Goal: Task Accomplishment & Management: Manage account settings

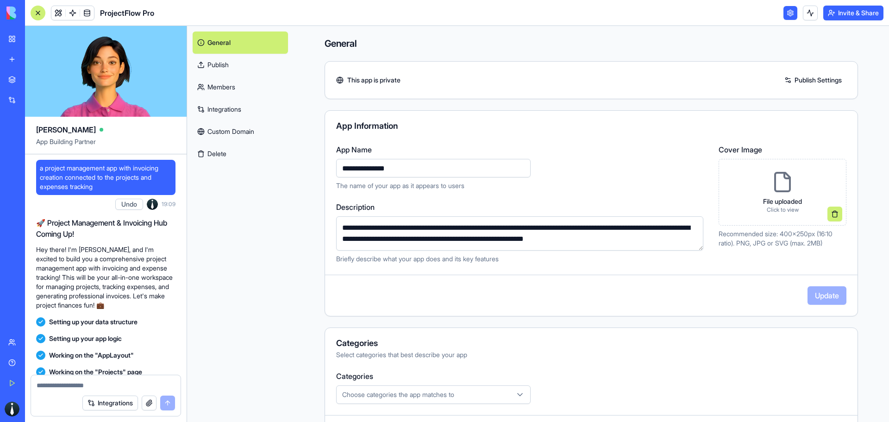
scroll to position [544, 0]
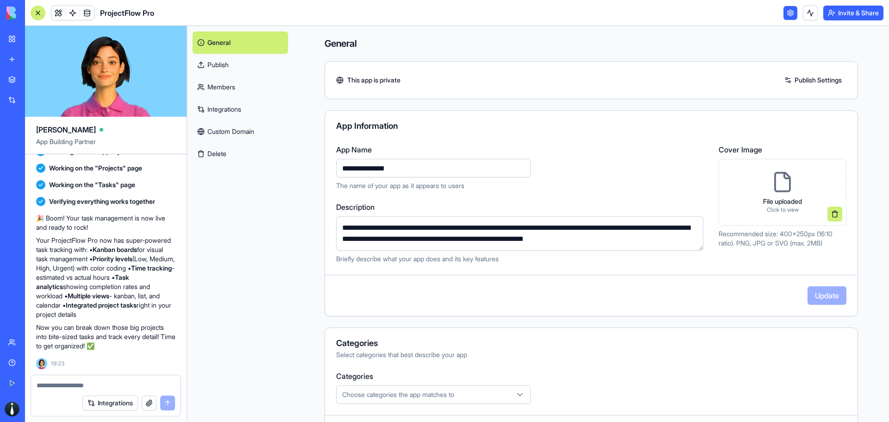
click at [250, 40] on link "General" at bounding box center [240, 42] width 95 height 22
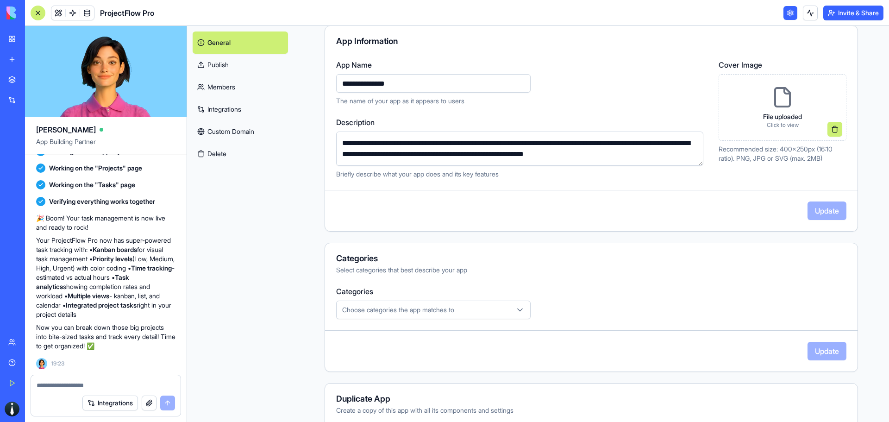
scroll to position [131, 0]
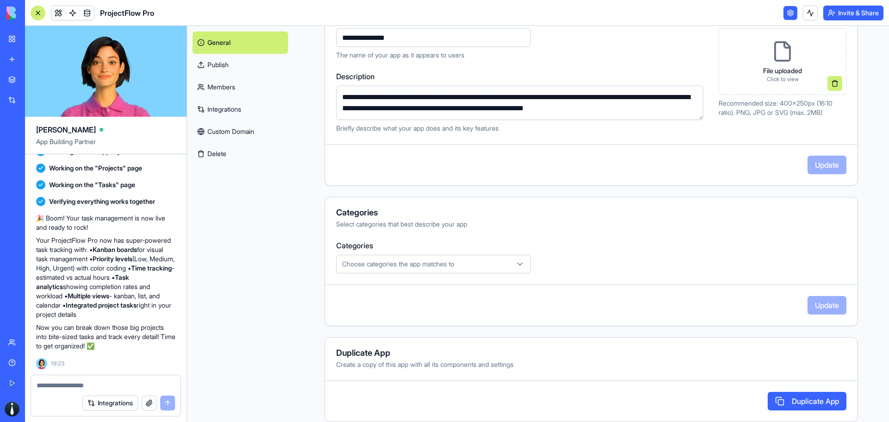
click at [293, 225] on div "General Publish Members Integrations Custom Domain Delete" at bounding box center [240, 224] width 106 height 396
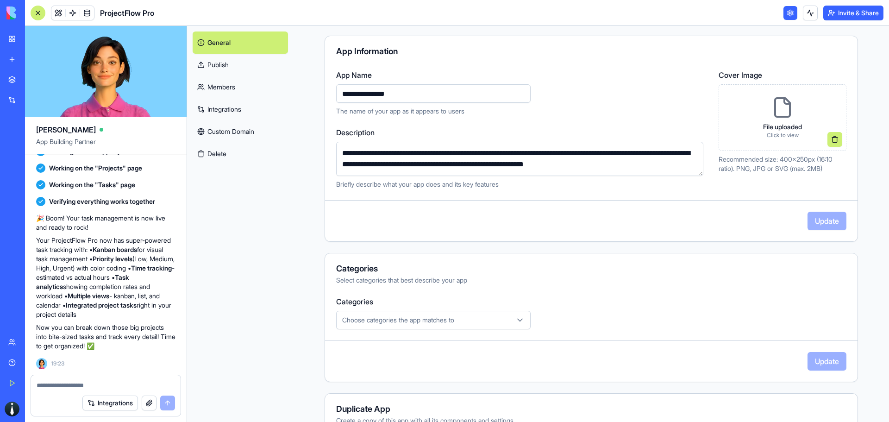
scroll to position [0, 0]
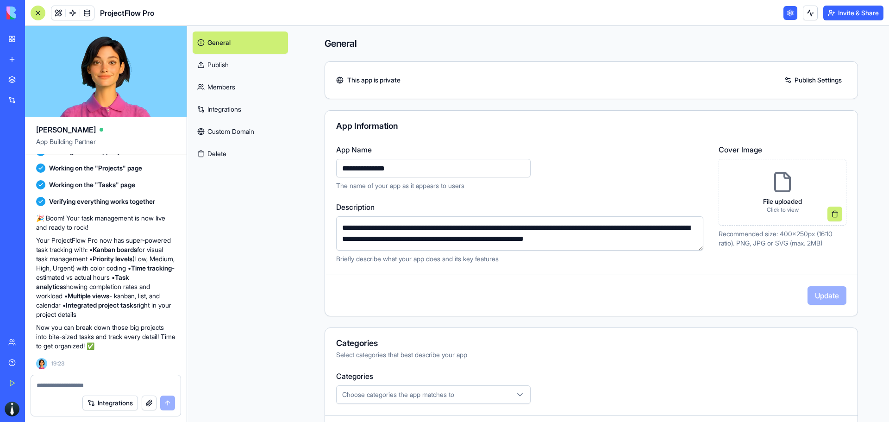
click at [785, 13] on link at bounding box center [790, 13] width 14 height 14
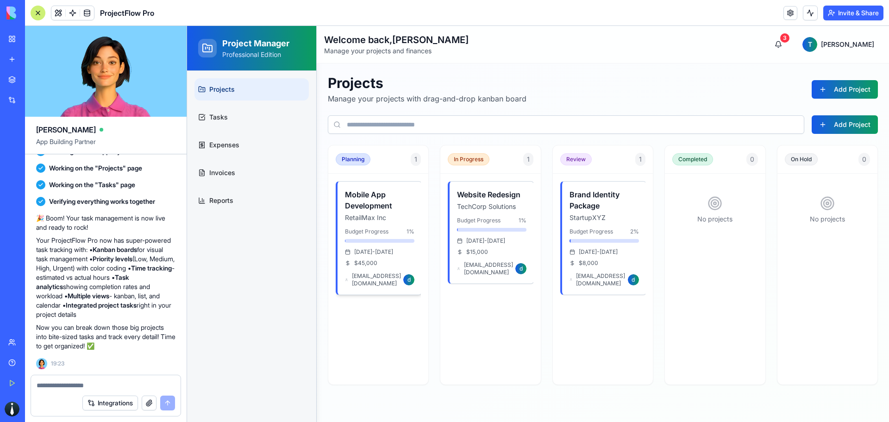
click at [398, 212] on div "Mobile App Development RetailMax Inc Budget Progress 1 % Feb 01 - Jun 01 $ 45,0…" at bounding box center [380, 237] width 84 height 113
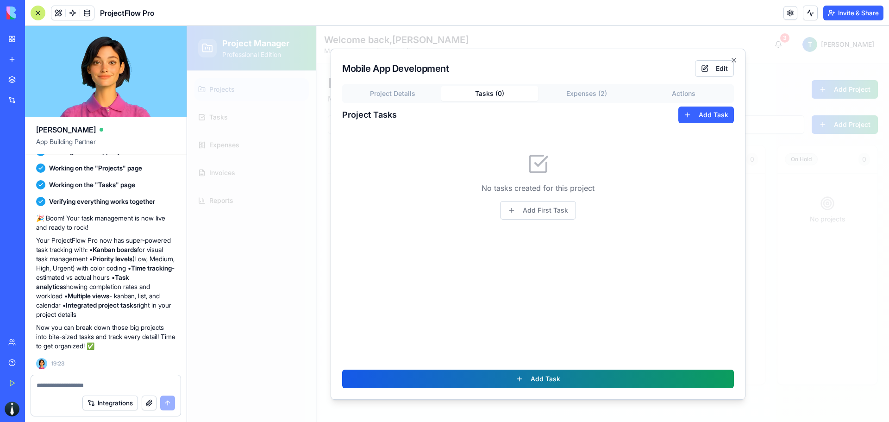
click at [502, 109] on div "Project Details Tasks ( 0 ) Expenses ( 2 ) Actions Project Tasks Add Task No ta…" at bounding box center [538, 223] width 392 height 278
click at [554, 212] on button "Add First Task" at bounding box center [538, 210] width 76 height 19
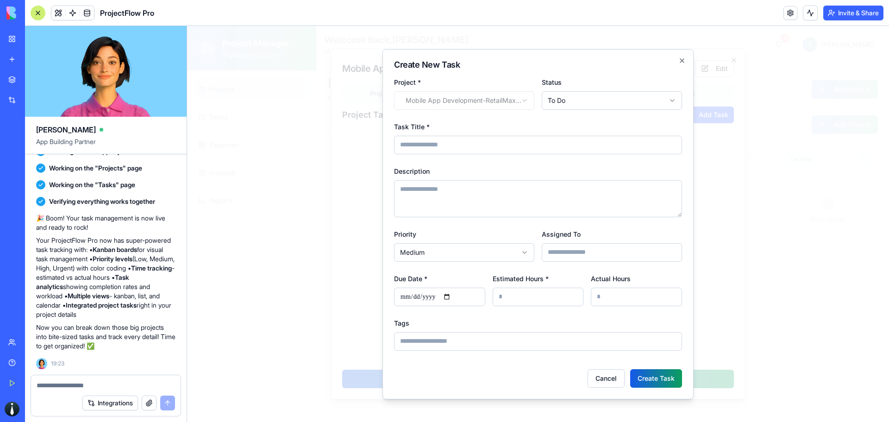
click at [556, 145] on input "Task Title *" at bounding box center [538, 145] width 288 height 19
type input "****"
click at [662, 378] on button "Create Task" at bounding box center [656, 378] width 52 height 19
click at [432, 297] on input "Due Date *" at bounding box center [439, 297] width 91 height 19
click at [458, 298] on input "Due Date *" at bounding box center [439, 297] width 91 height 19
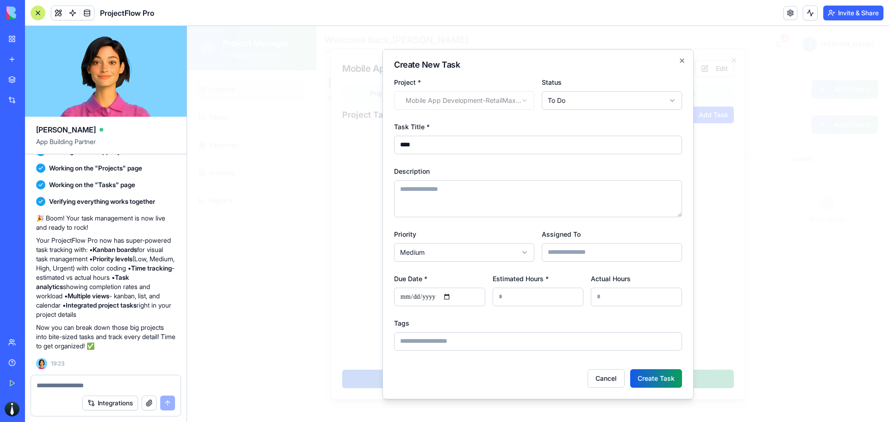
type input "**********"
click at [668, 375] on button "Create Task" at bounding box center [656, 378] width 52 height 19
click at [575, 294] on input "***" at bounding box center [538, 297] width 91 height 19
click at [575, 294] on input "*" at bounding box center [538, 297] width 91 height 19
type input "***"
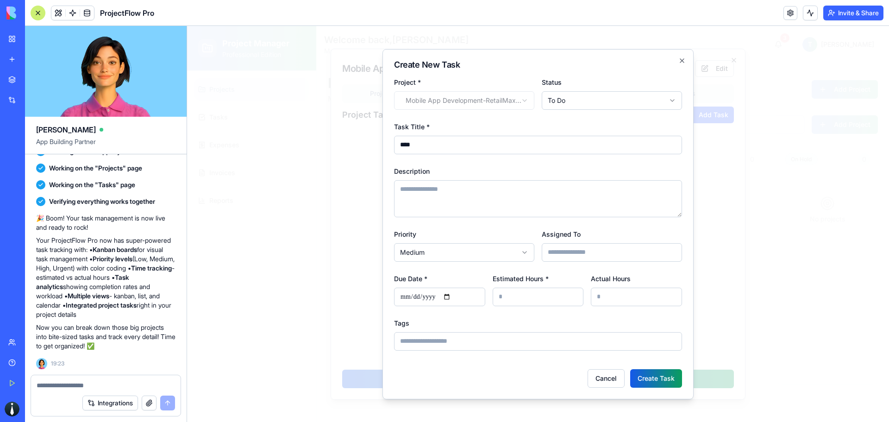
click at [575, 294] on input "***" at bounding box center [538, 297] width 91 height 19
click at [676, 374] on button "Create Task" at bounding box center [656, 378] width 52 height 19
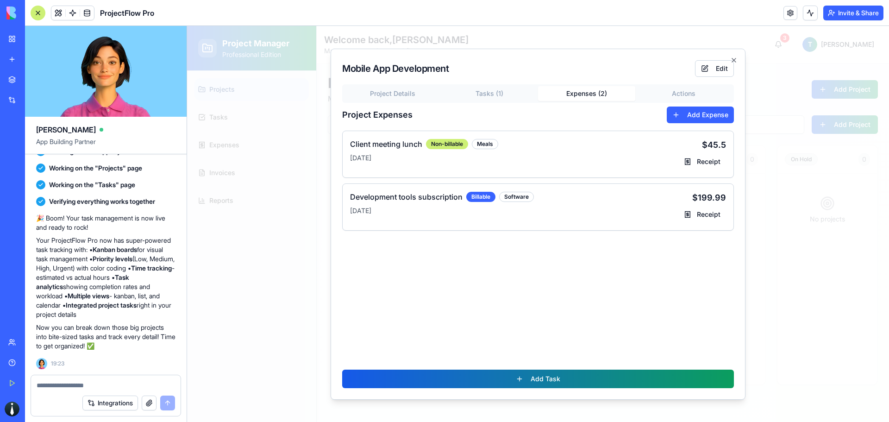
click at [620, 93] on button "Expenses ( 2 )" at bounding box center [586, 93] width 97 height 15
click at [732, 58] on icon "button" at bounding box center [733, 59] width 7 height 7
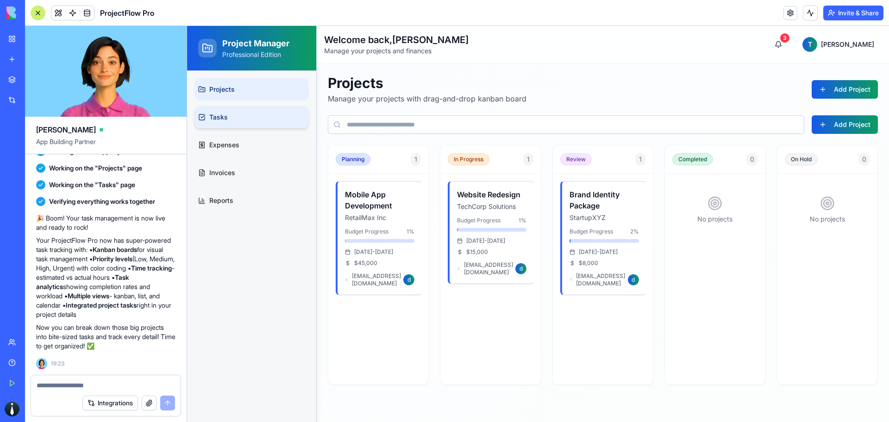
click at [255, 118] on link "Tasks" at bounding box center [251, 117] width 114 height 22
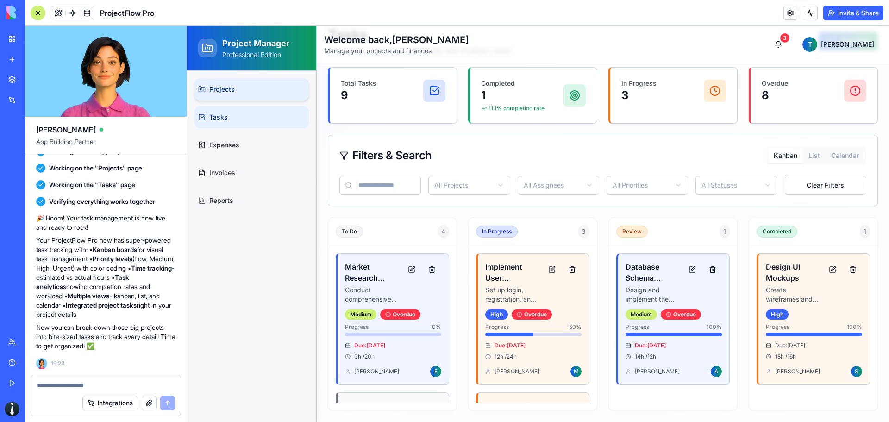
click at [238, 92] on link "Projects" at bounding box center [251, 89] width 114 height 22
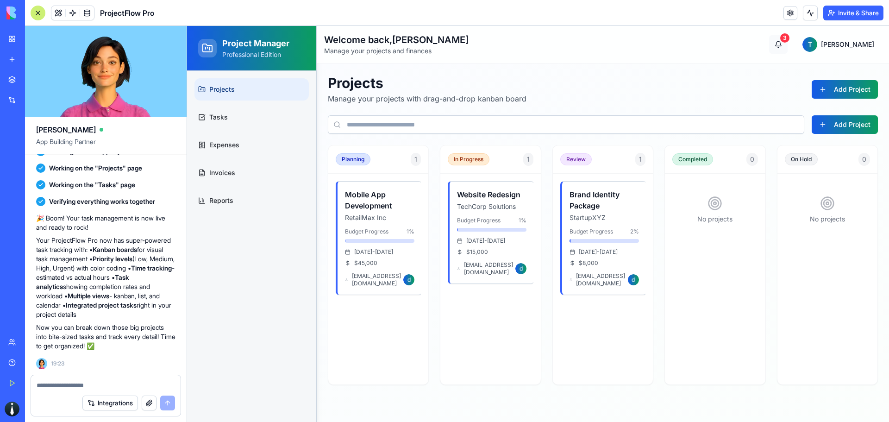
click at [788, 43] on button "3" at bounding box center [778, 44] width 19 height 19
click at [789, 38] on div "3" at bounding box center [784, 37] width 9 height 9
click at [788, 46] on button "3" at bounding box center [778, 44] width 19 height 19
click at [771, 81] on div "Projects Manage your projects with drag-and-drop kanban board Add Project" at bounding box center [603, 90] width 550 height 30
click at [846, 40] on html "Project Manager Professional Edition Projects Tasks Expenses Invoices Reports W…" at bounding box center [538, 224] width 702 height 396
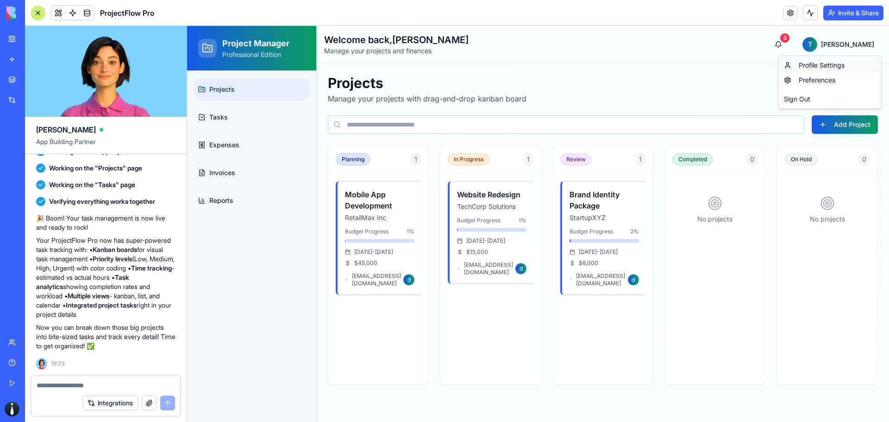
click at [815, 63] on div "Profile Settings" at bounding box center [829, 65] width 99 height 15
click at [860, 43] on html "Project Manager Professional Edition Projects Tasks Expenses Invoices Reports W…" at bounding box center [538, 224] width 702 height 396
click at [835, 67] on div "Profile Settings" at bounding box center [829, 65] width 99 height 15
click at [844, 43] on html "Project Manager Professional Edition Projects Tasks Expenses Invoices Reports W…" at bounding box center [538, 224] width 702 height 396
click at [818, 78] on div "Preferences" at bounding box center [829, 80] width 99 height 15
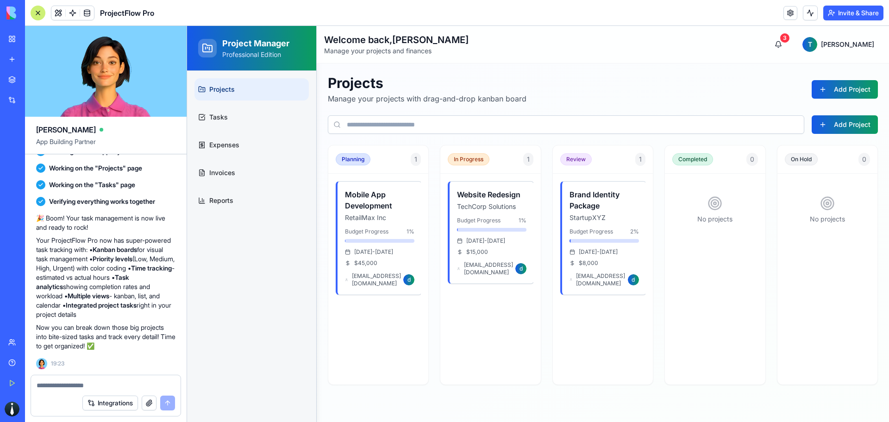
click at [726, 73] on div "Projects Manage your projects with drag-and-drop kanban board Add Project Add P…" at bounding box center [603, 229] width 572 height 332
click at [238, 47] on h2 "Project Manager" at bounding box center [255, 43] width 67 height 13
click at [212, 46] on icon at bounding box center [207, 48] width 9 height 8
click at [220, 96] on link "Projects" at bounding box center [251, 89] width 114 height 22
click at [93, 382] on textarea at bounding box center [106, 385] width 138 height 9
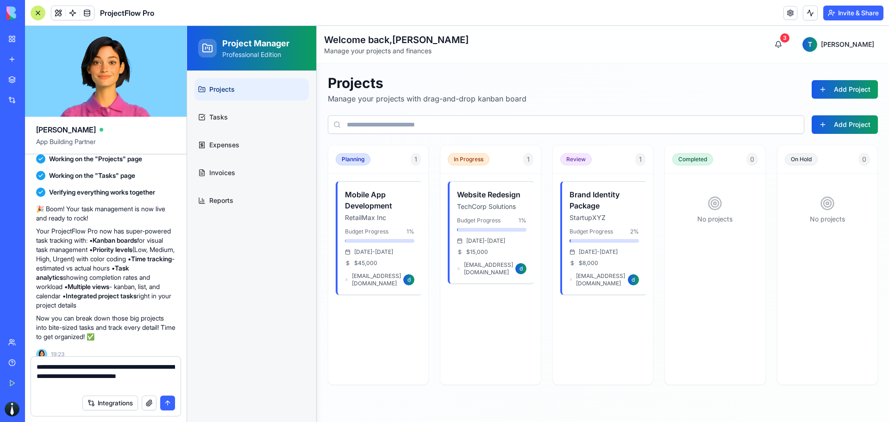
click at [86, 375] on textarea "**********" at bounding box center [106, 376] width 138 height 28
drag, startPoint x: 156, startPoint y: 373, endPoint x: 166, endPoint y: 373, distance: 10.2
click at [156, 373] on textarea "**********" at bounding box center [106, 376] width 138 height 28
click at [81, 388] on textarea "**********" at bounding box center [106, 376] width 138 height 28
click at [279, 166] on link "Invoices" at bounding box center [251, 173] width 114 height 22
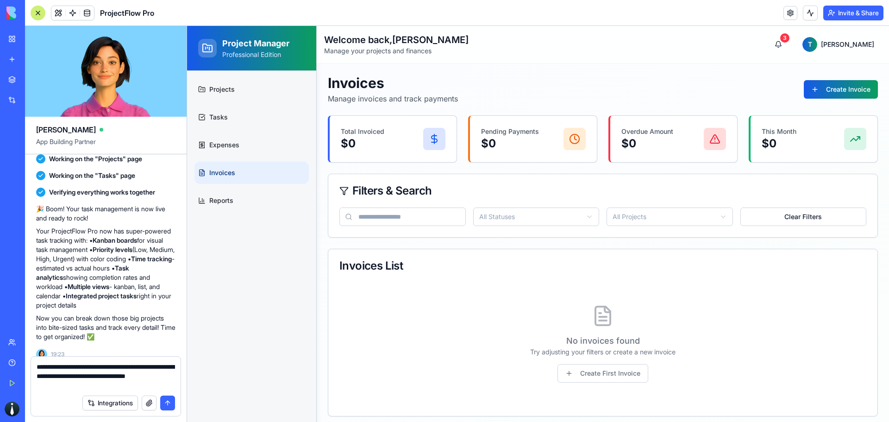
click at [78, 388] on textarea "**********" at bounding box center [106, 376] width 138 height 28
type textarea "**********"
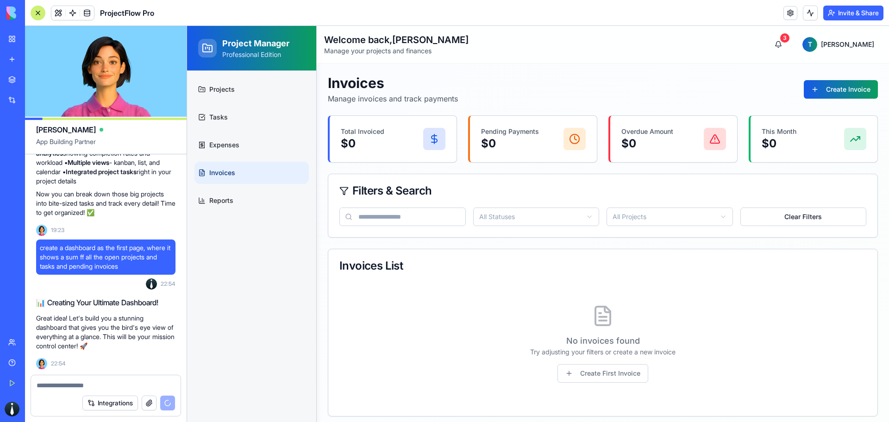
scroll to position [694, 0]
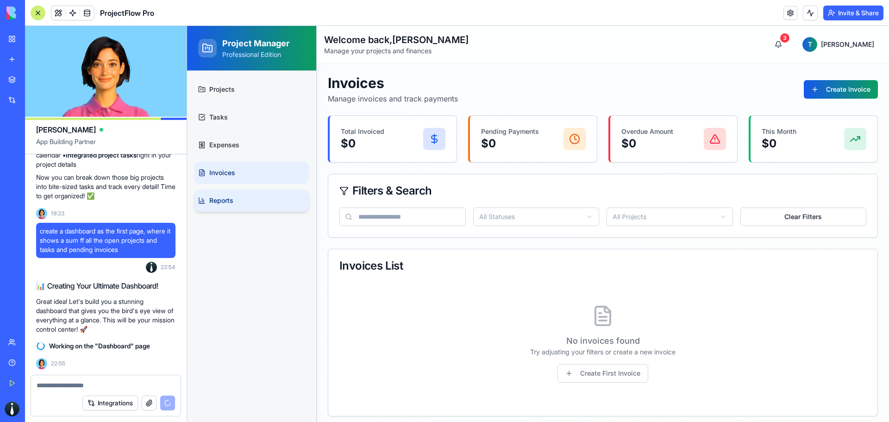
click at [252, 203] on link "Reports" at bounding box center [251, 200] width 114 height 22
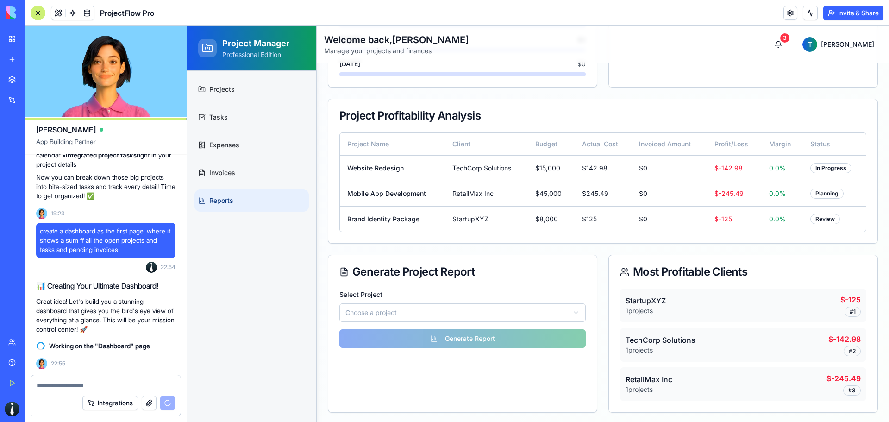
scroll to position [280, 0]
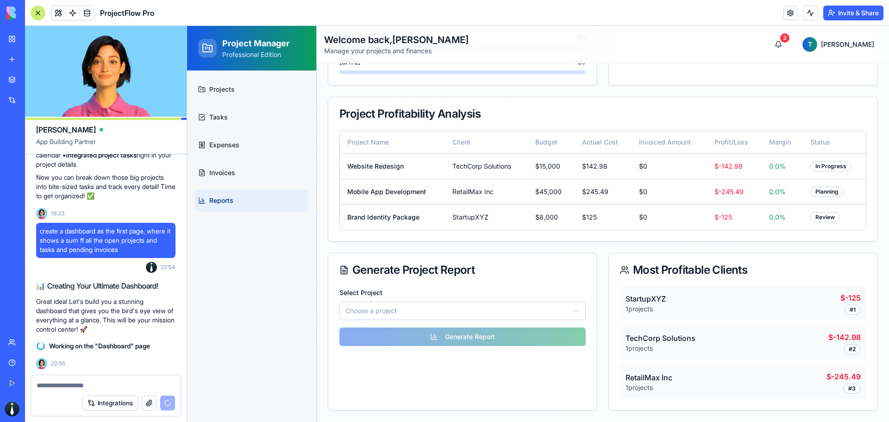
click at [512, 309] on html "Project Manager Professional Edition Projects Tasks Expenses Invoices Reports W…" at bounding box center [538, 83] width 702 height 675
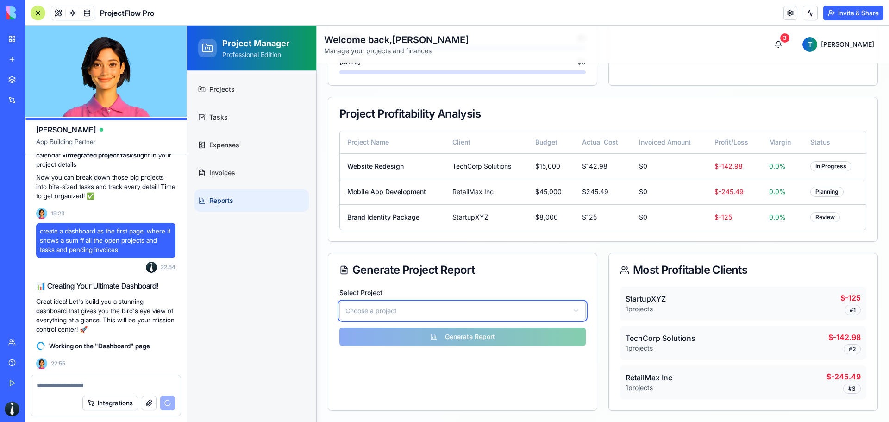
click at [519, 285] on html "Project Manager Professional Edition Projects Tasks Expenses Invoices Reports W…" at bounding box center [538, 83] width 702 height 675
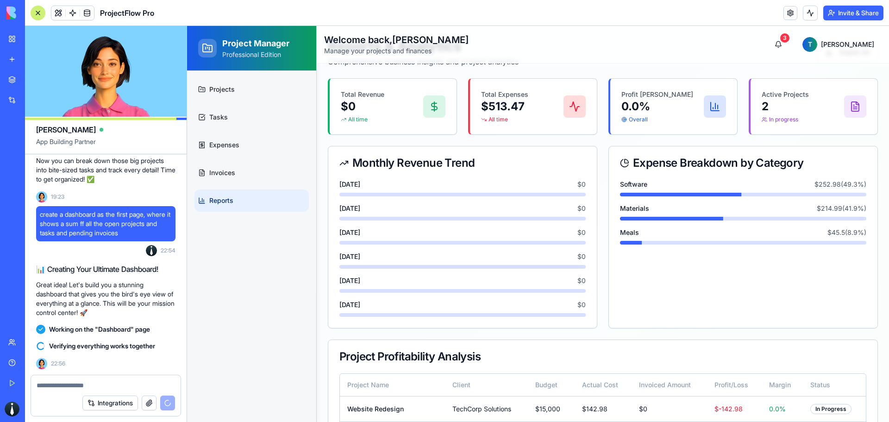
scroll to position [0, 0]
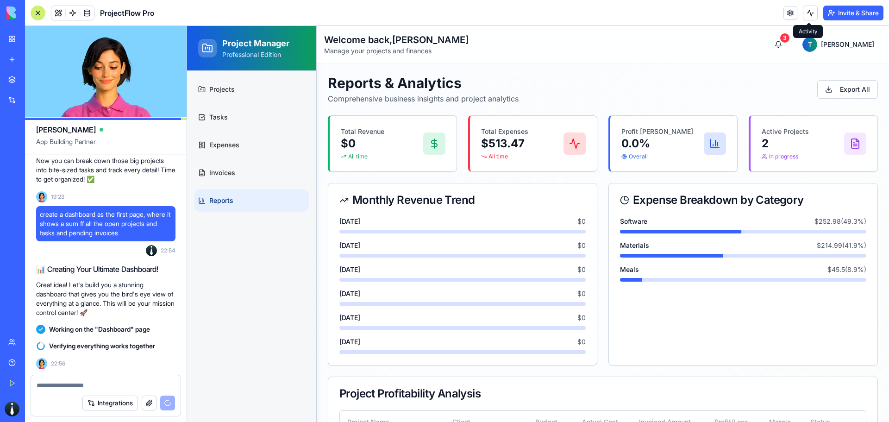
click at [808, 14] on button at bounding box center [810, 13] width 15 height 15
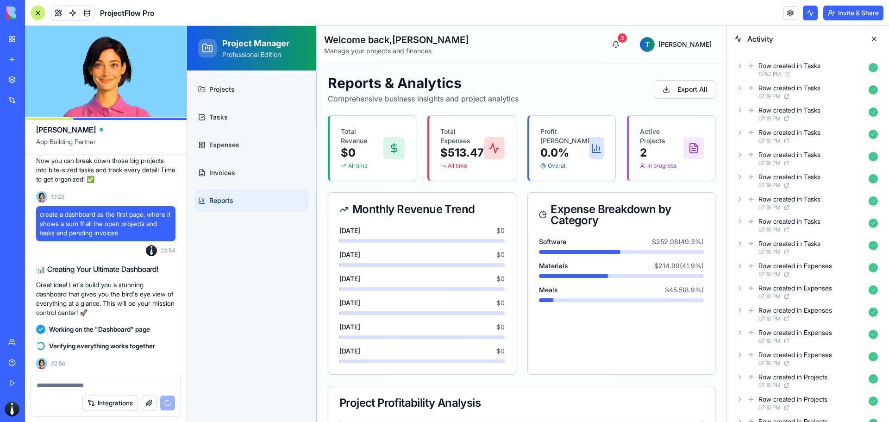
click at [807, 16] on button at bounding box center [810, 13] width 15 height 15
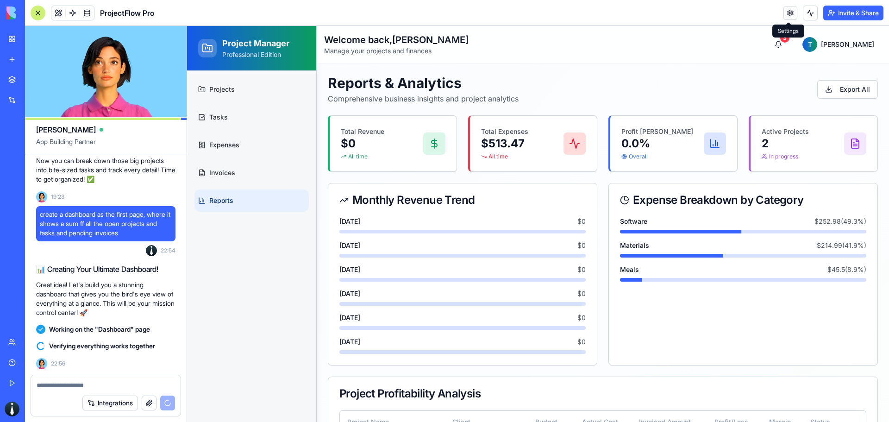
click at [789, 15] on link at bounding box center [790, 13] width 14 height 14
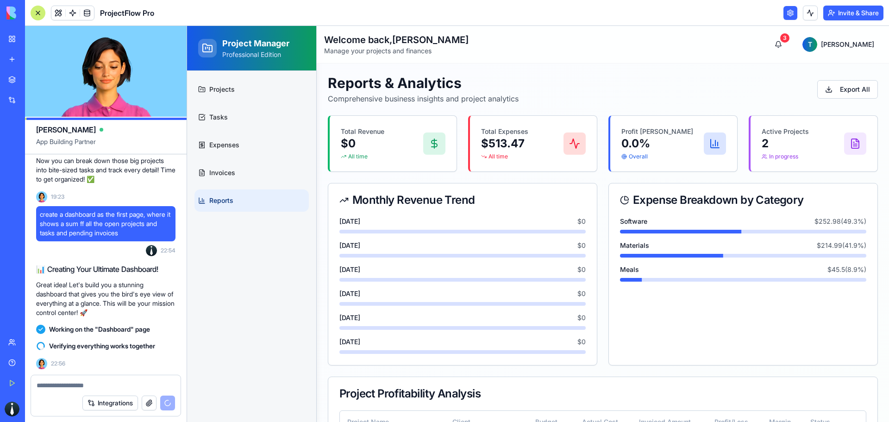
click at [790, 11] on link at bounding box center [790, 13] width 14 height 14
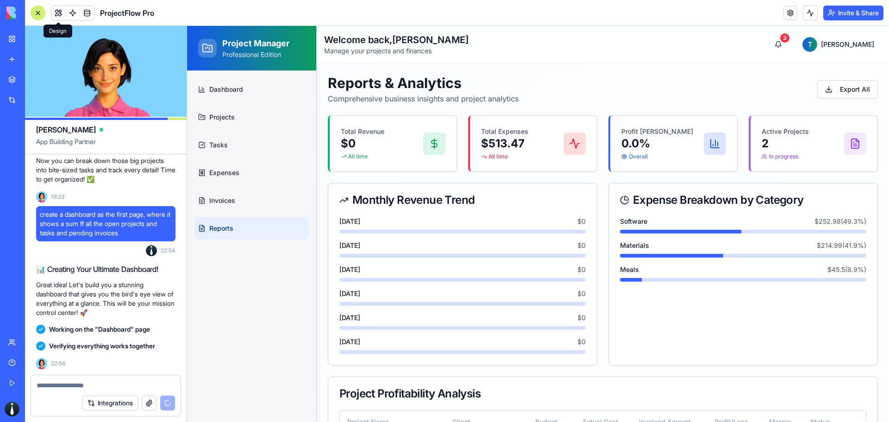
click at [56, 13] on button at bounding box center [58, 13] width 14 height 14
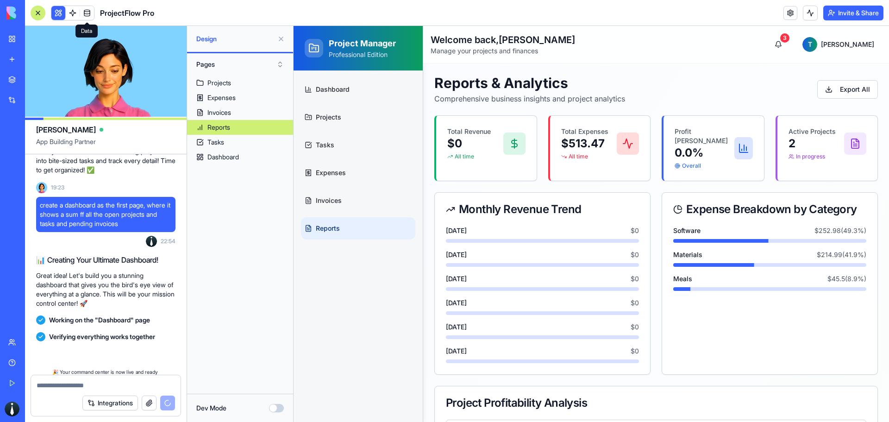
scroll to position [896, 0]
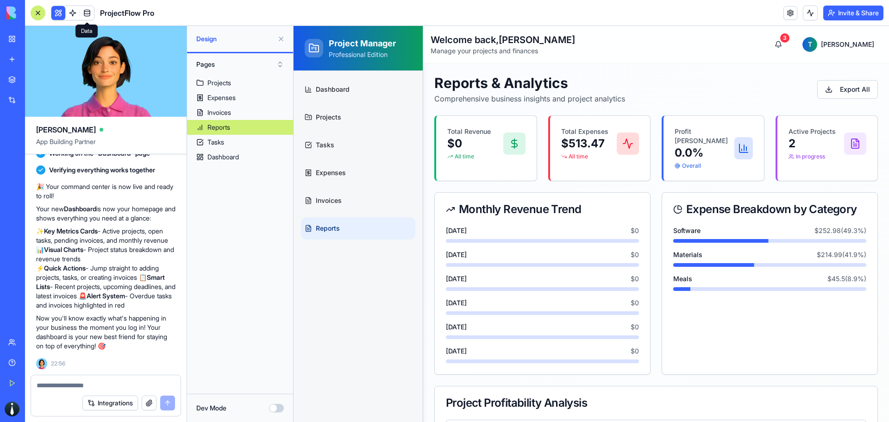
click at [76, 12] on span at bounding box center [87, 13] width 26 height 26
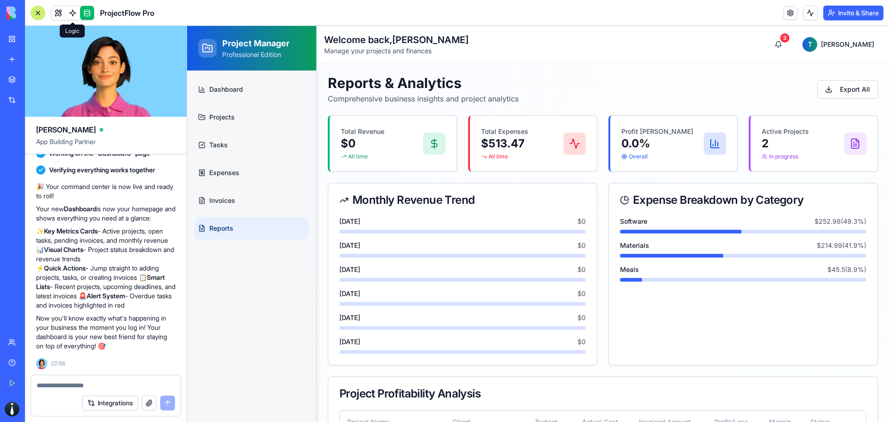
click at [70, 13] on span at bounding box center [73, 13] width 26 height 26
click at [67, 12] on span at bounding box center [73, 13] width 26 height 26
click at [90, 15] on link at bounding box center [87, 13] width 14 height 14
click at [86, 16] on link at bounding box center [87, 13] width 14 height 14
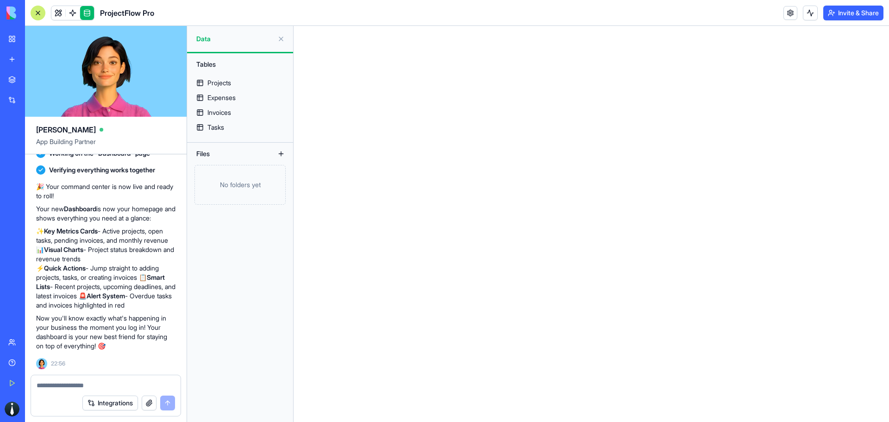
drag, startPoint x: 87, startPoint y: 15, endPoint x: 69, endPoint y: 17, distance: 18.1
click at [87, 16] on link at bounding box center [87, 13] width 14 height 14
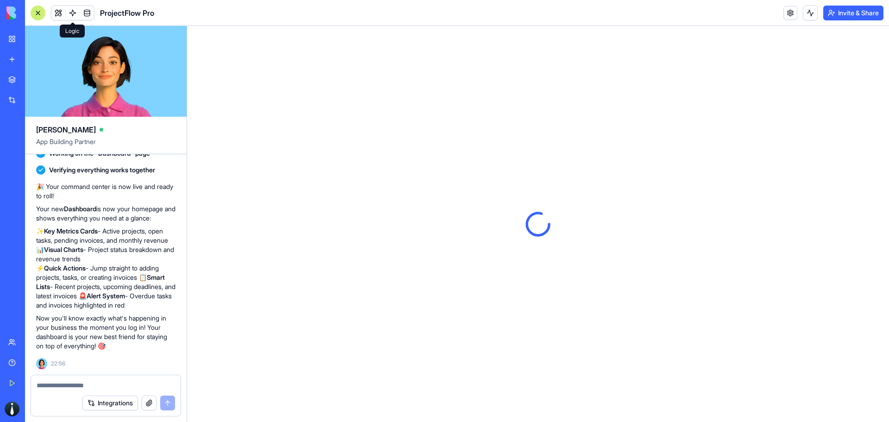
click at [60, 13] on span at bounding box center [73, 13] width 26 height 26
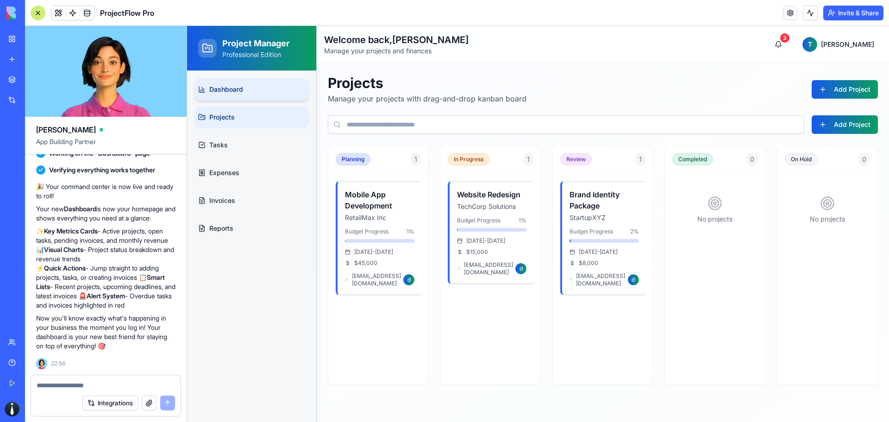
click at [242, 85] on span "Dashboard" at bounding box center [226, 89] width 34 height 9
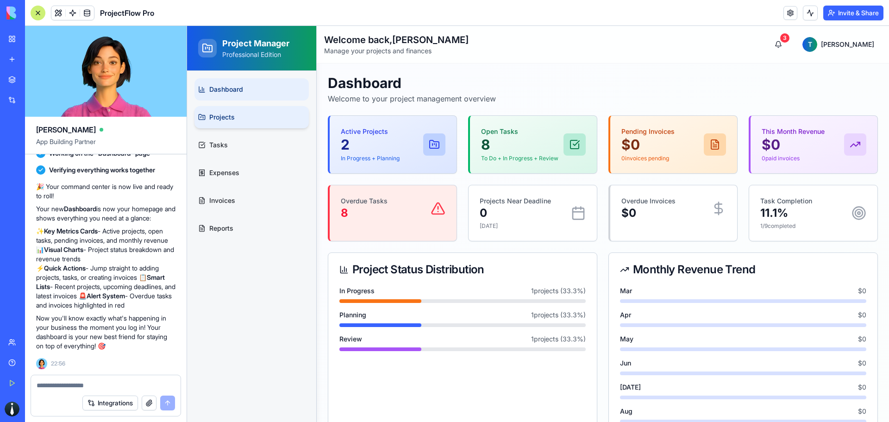
click at [247, 113] on link "Projects" at bounding box center [251, 117] width 114 height 22
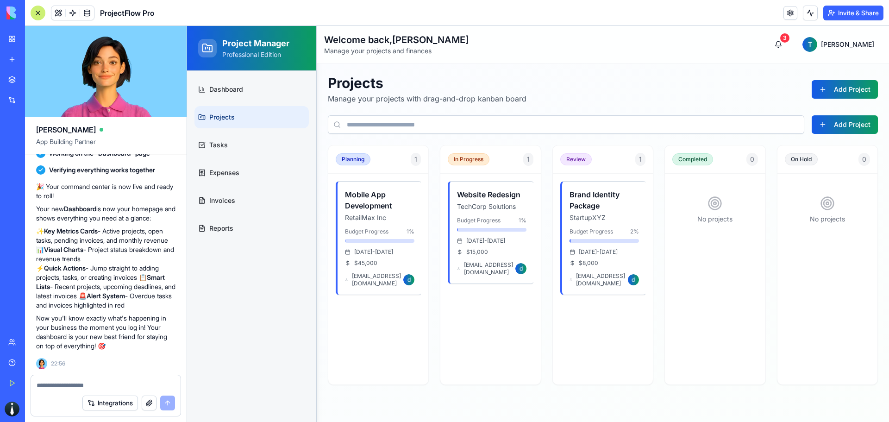
click at [119, 403] on button "Integrations" at bounding box center [110, 402] width 56 height 15
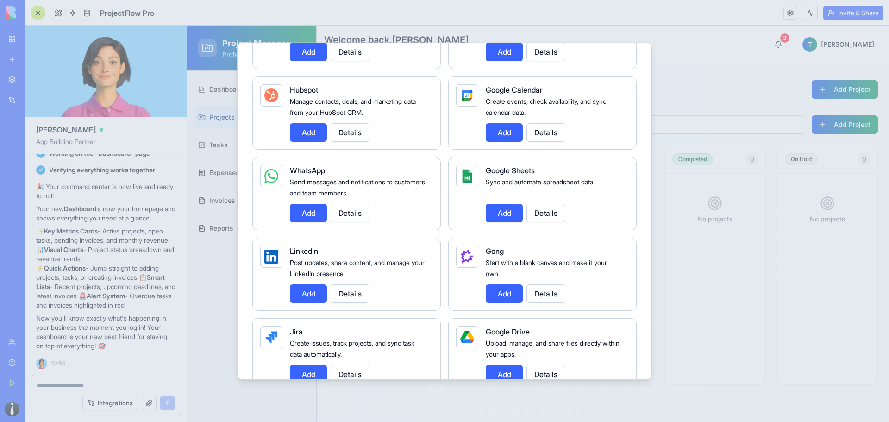
scroll to position [463, 0]
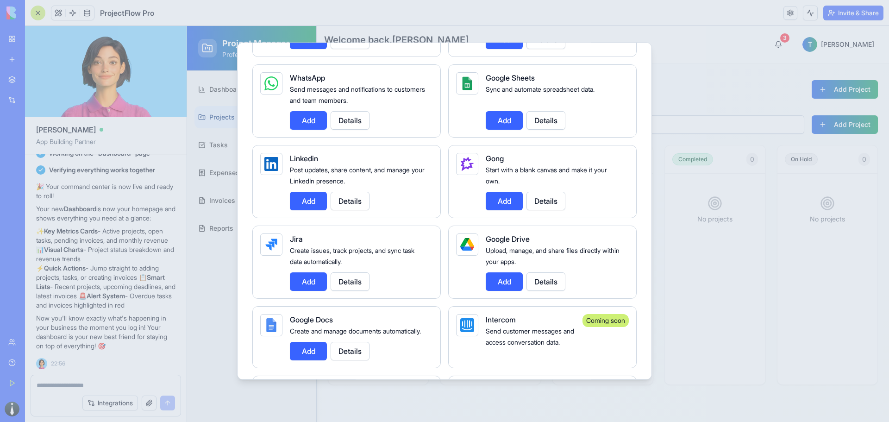
click at [704, 100] on div at bounding box center [444, 211] width 889 height 422
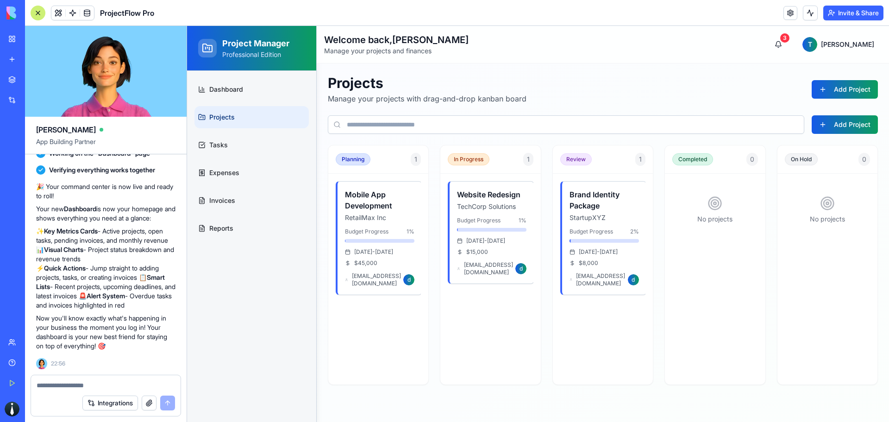
click at [85, 380] on div at bounding box center [106, 382] width 150 height 15
click at [95, 382] on textarea at bounding box center [106, 385] width 138 height 9
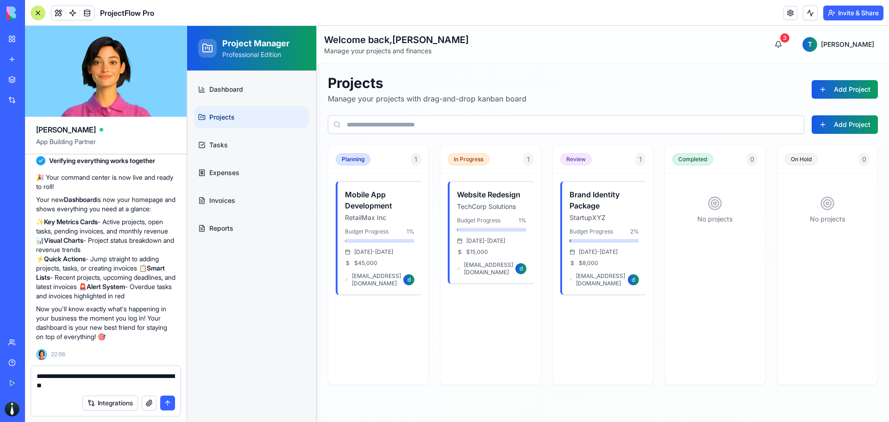
type textarea "**********"
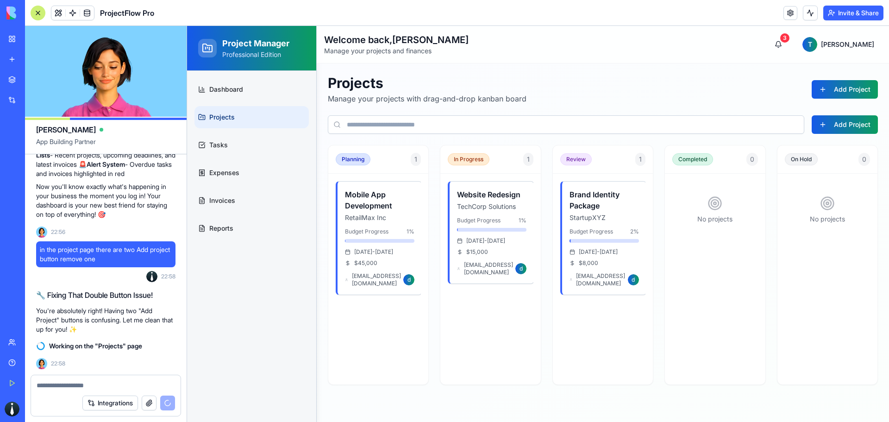
scroll to position [1044, 0]
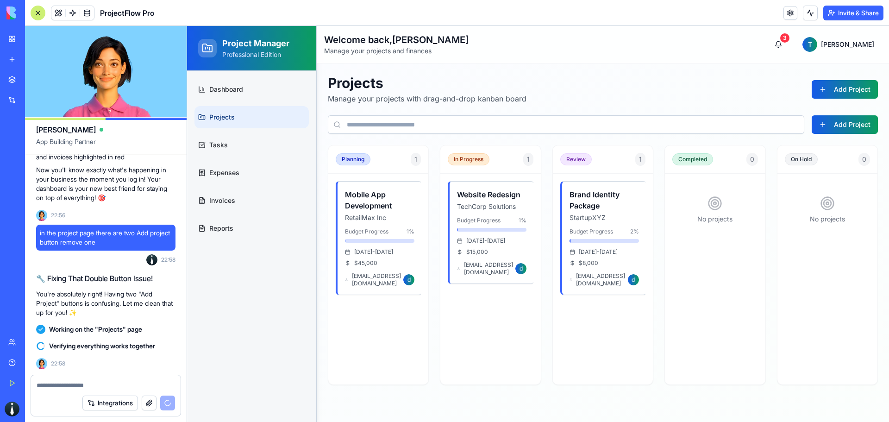
click at [34, 141] on div "Untitled App" at bounding box center [21, 144] width 26 height 9
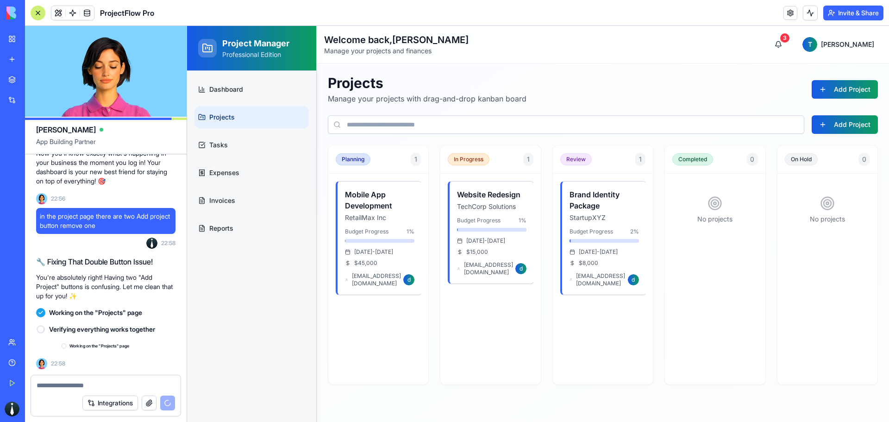
scroll to position [1061, 0]
click at [34, 37] on div "My Workspace" at bounding box center [28, 38] width 12 height 9
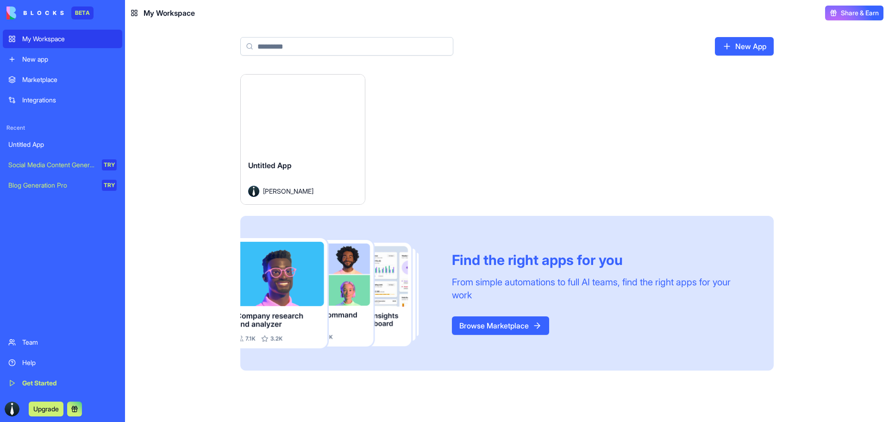
click at [356, 87] on html "BETA My Workspace New app Marketplace Integrations Recent Untitled App Social M…" at bounding box center [444, 211] width 889 height 422
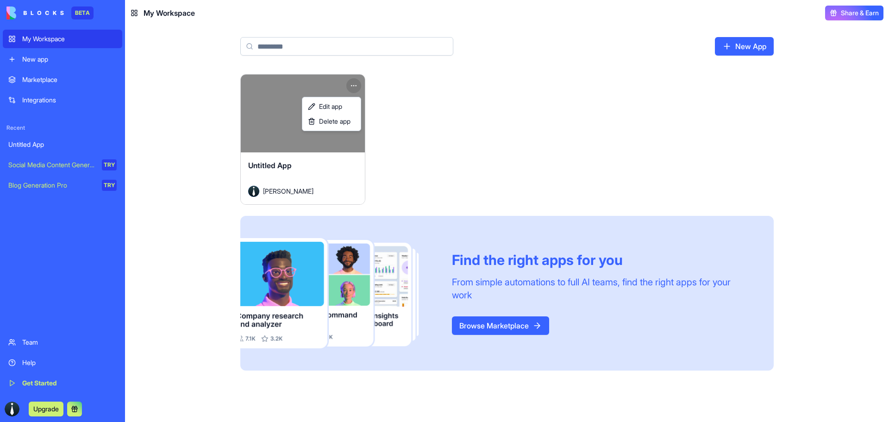
click at [284, 163] on html "BETA My Workspace New app Marketplace Integrations Recent Untitled App Social M…" at bounding box center [444, 211] width 889 height 422
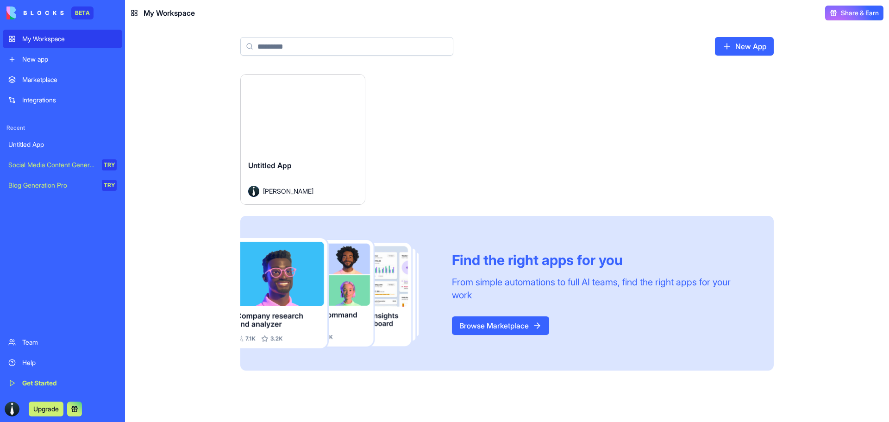
click at [268, 166] on span "Untitled App" at bounding box center [270, 165] width 44 height 9
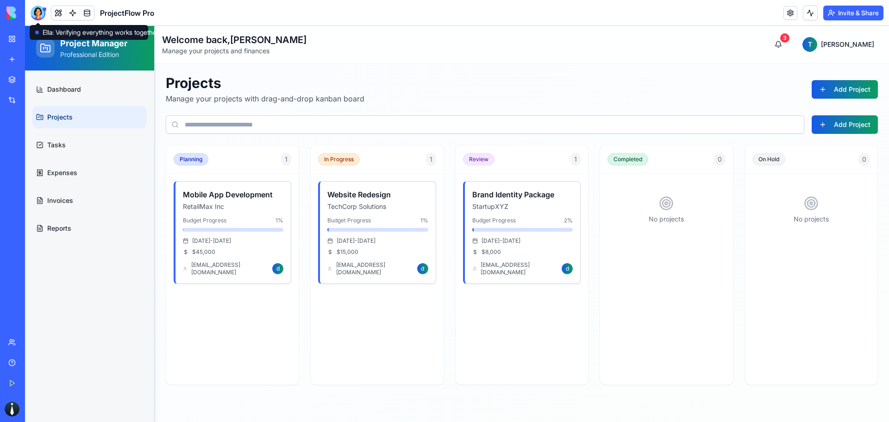
click at [40, 13] on div at bounding box center [38, 13] width 15 height 15
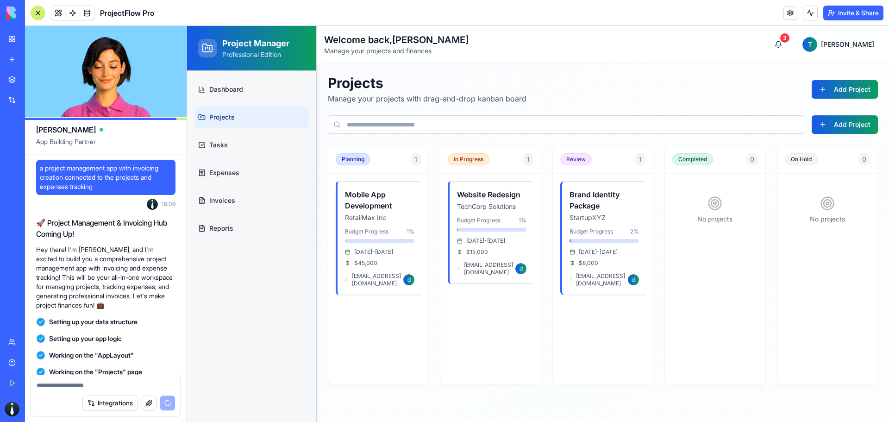
scroll to position [1061, 0]
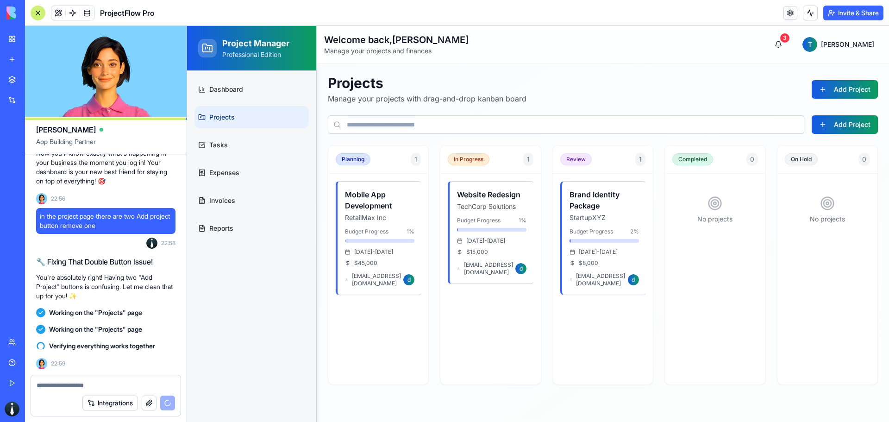
click at [41, 12] on div at bounding box center [38, 13] width 15 height 15
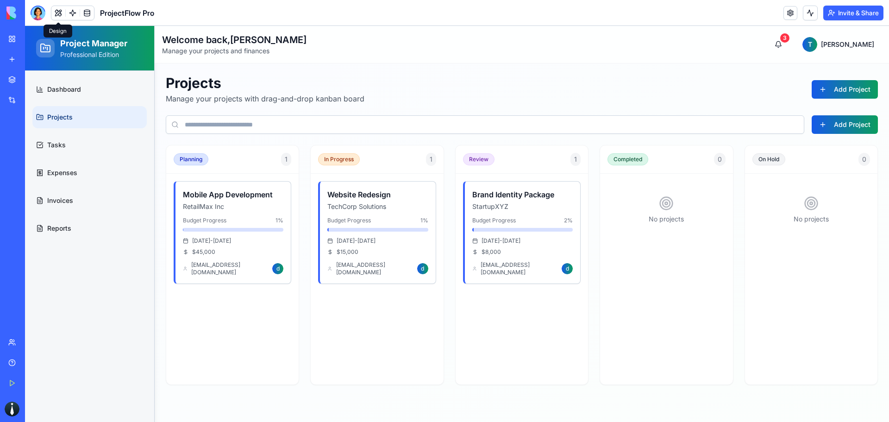
click at [58, 13] on button at bounding box center [58, 13] width 14 height 14
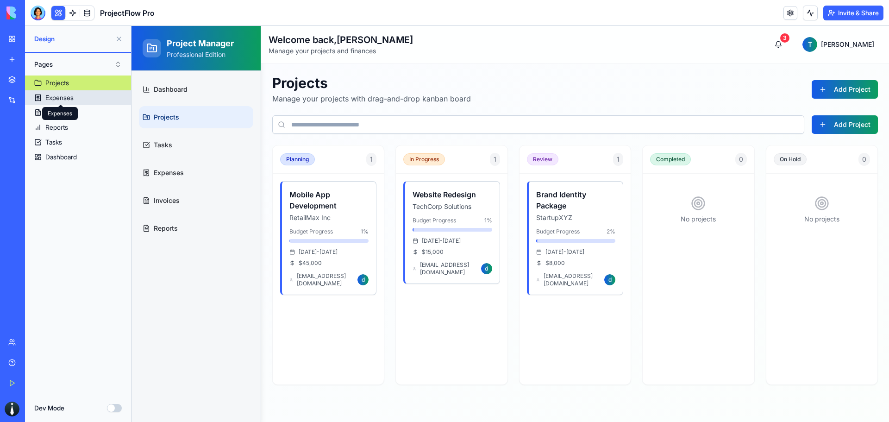
click at [69, 99] on div "Expenses" at bounding box center [59, 97] width 28 height 9
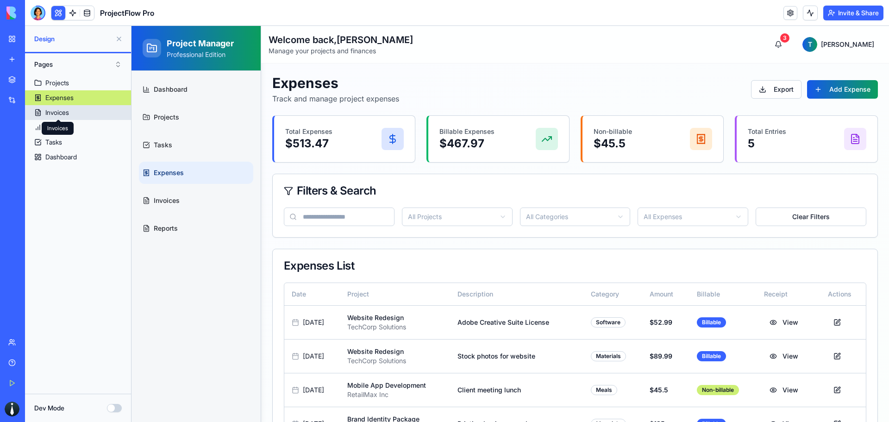
click at [66, 112] on div "Invoices" at bounding box center [57, 112] width 24 height 9
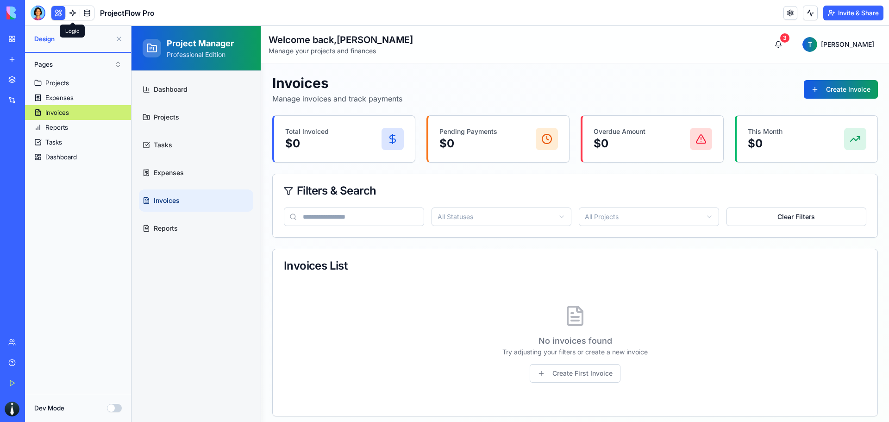
click at [72, 14] on link at bounding box center [73, 13] width 14 height 14
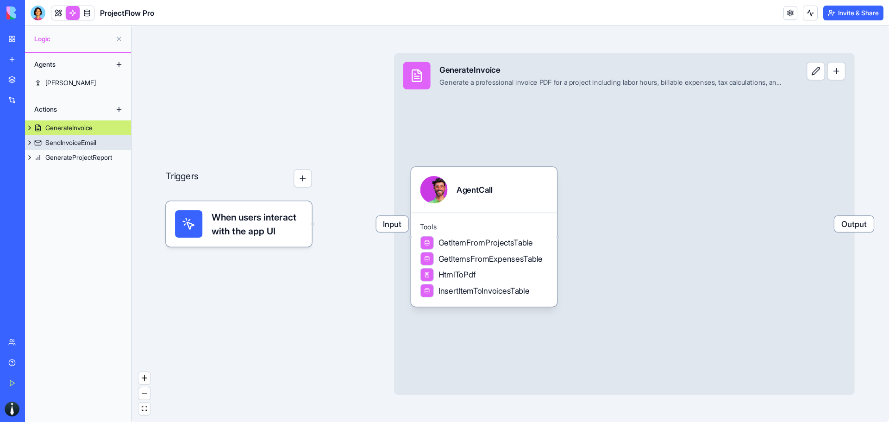
click at [86, 144] on div "SendInvoiceEmail" at bounding box center [70, 142] width 51 height 9
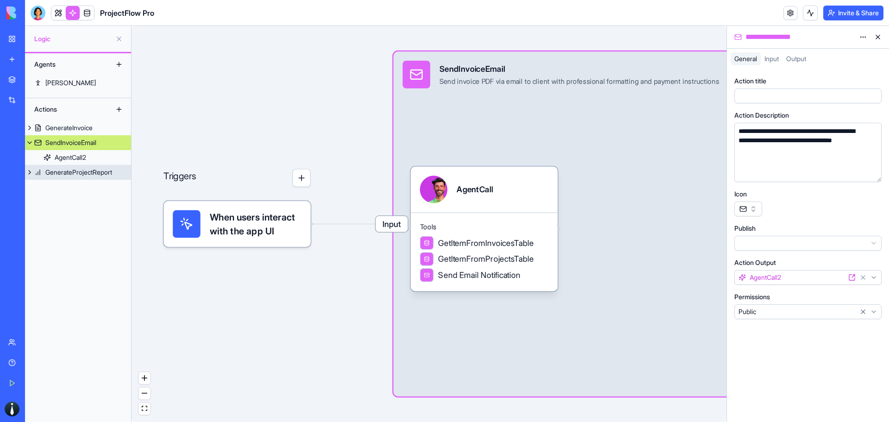
click at [89, 166] on link "GenerateProjectReport" at bounding box center [78, 172] width 106 height 15
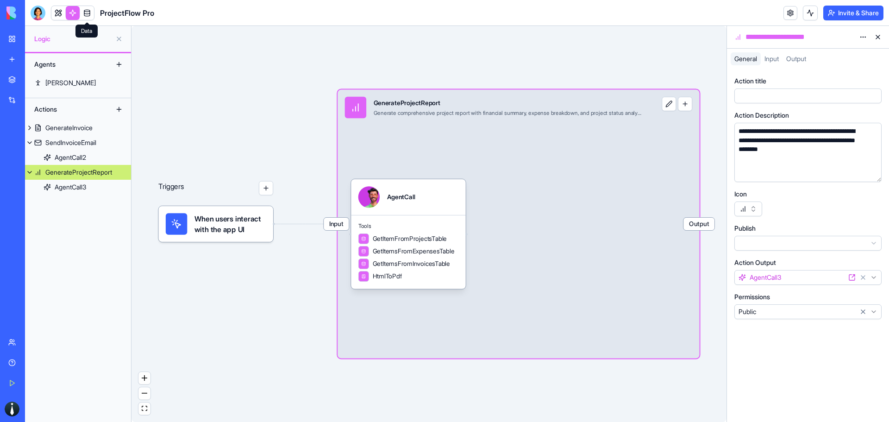
click at [88, 13] on link at bounding box center [87, 13] width 14 height 14
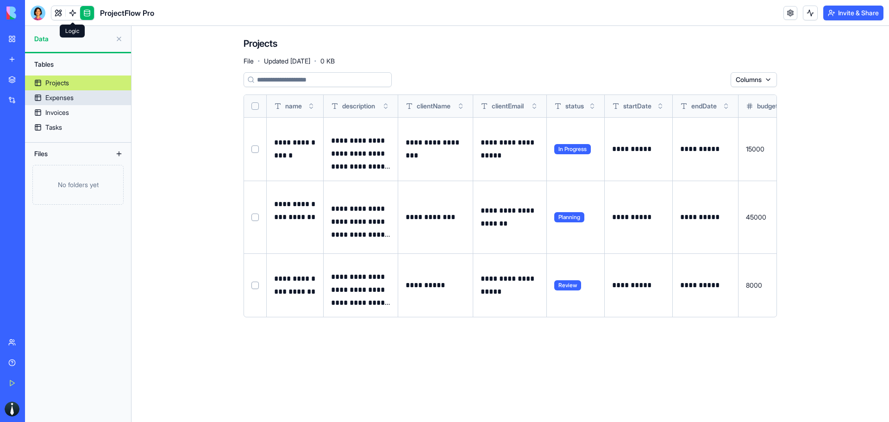
click at [90, 99] on link "Expenses" at bounding box center [78, 97] width 106 height 15
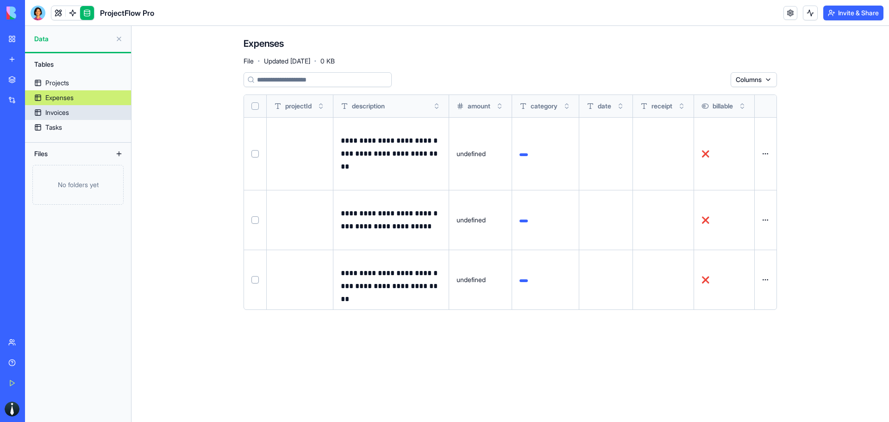
click at [79, 112] on link "Invoices" at bounding box center [78, 112] width 106 height 15
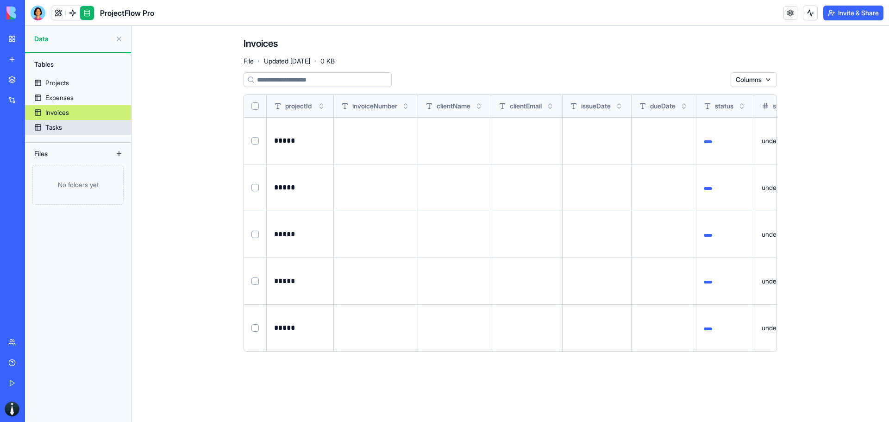
click at [80, 130] on link "Tasks" at bounding box center [78, 127] width 106 height 15
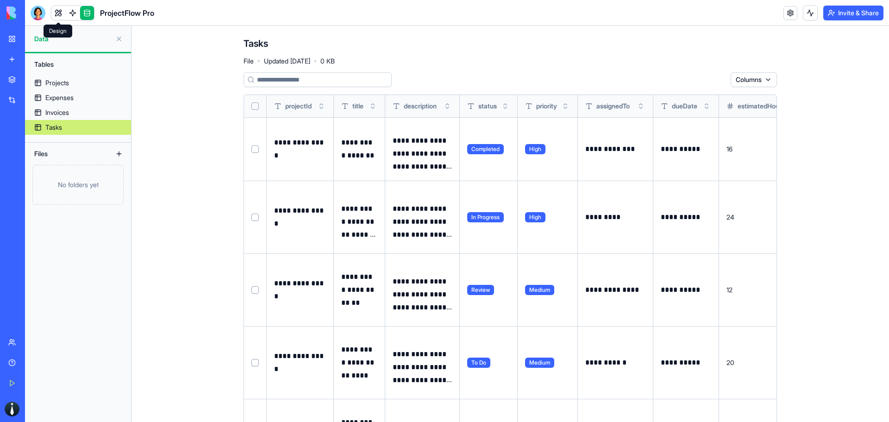
click at [60, 13] on link at bounding box center [58, 13] width 14 height 14
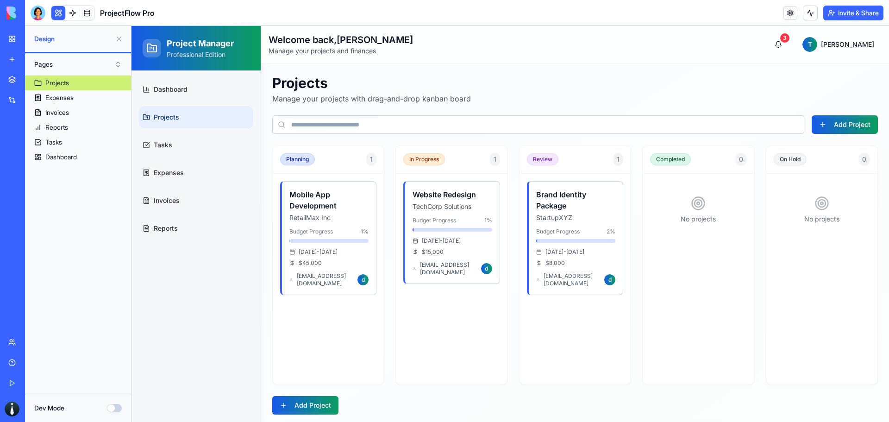
click at [784, 13] on link at bounding box center [790, 13] width 14 height 14
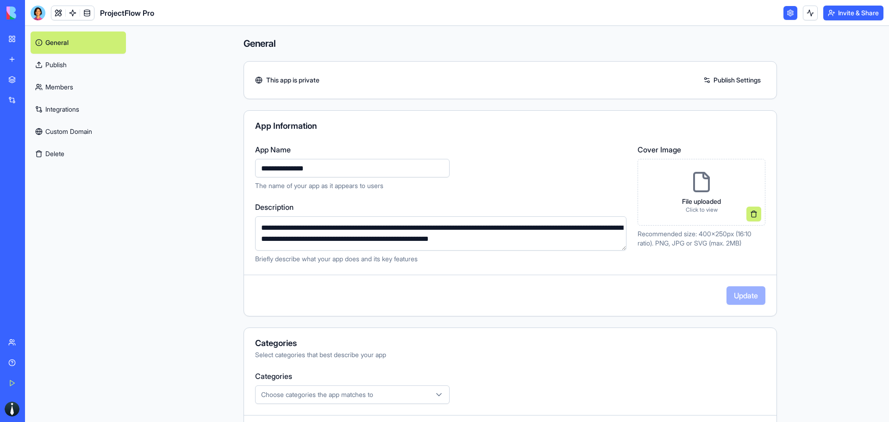
click at [302, 169] on input "**********" at bounding box center [352, 168] width 194 height 19
click at [817, 159] on main "**********" at bounding box center [509, 224] width 757 height 396
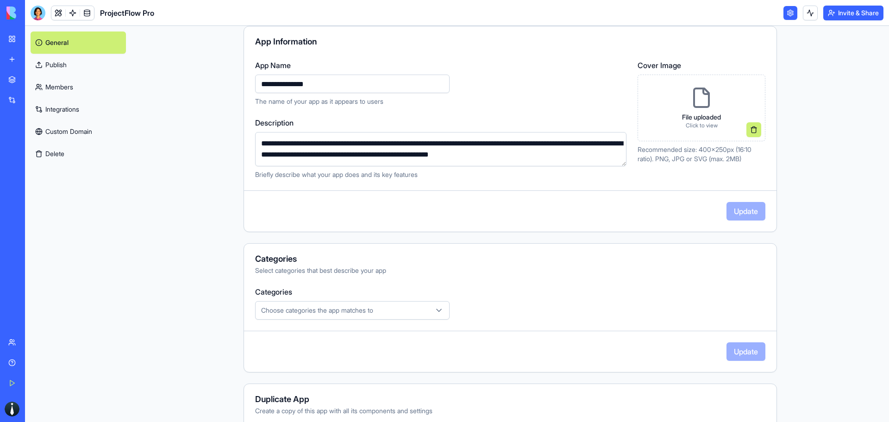
scroll to position [131, 0]
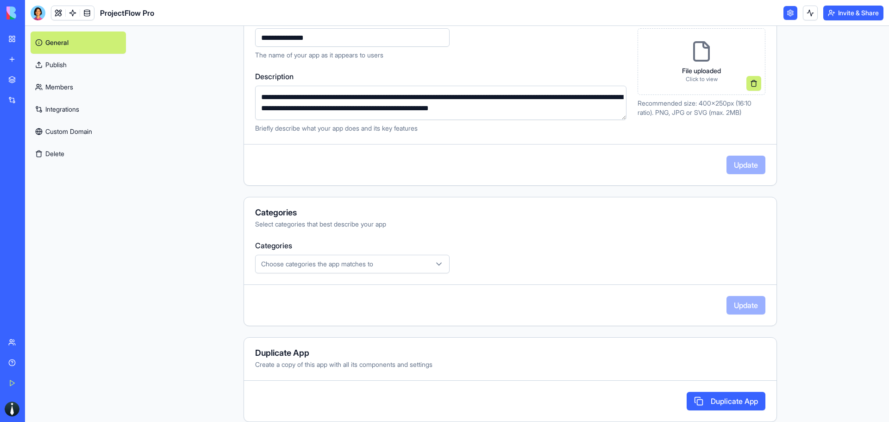
click at [362, 253] on div "Categories Choose categories the app matches to" at bounding box center [510, 256] width 510 height 33
click at [363, 263] on span "Choose categories the app matches to" at bounding box center [317, 263] width 112 height 9
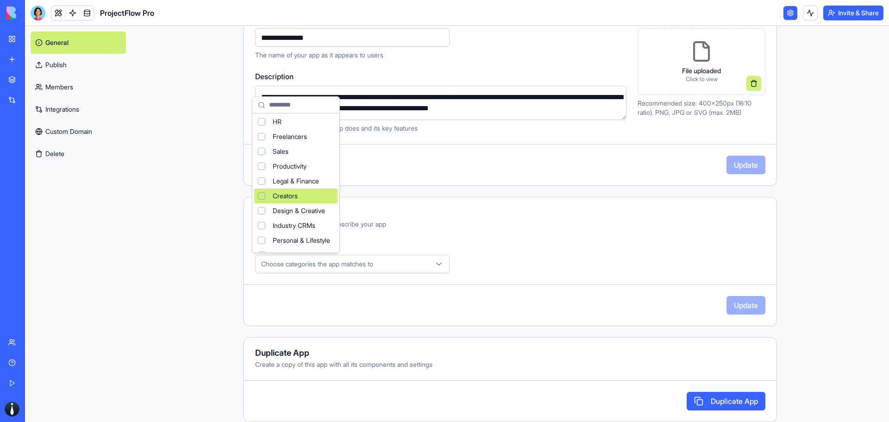
scroll to position [46, 0]
click at [318, 197] on span "Design & Creative" at bounding box center [299, 194] width 52 height 9
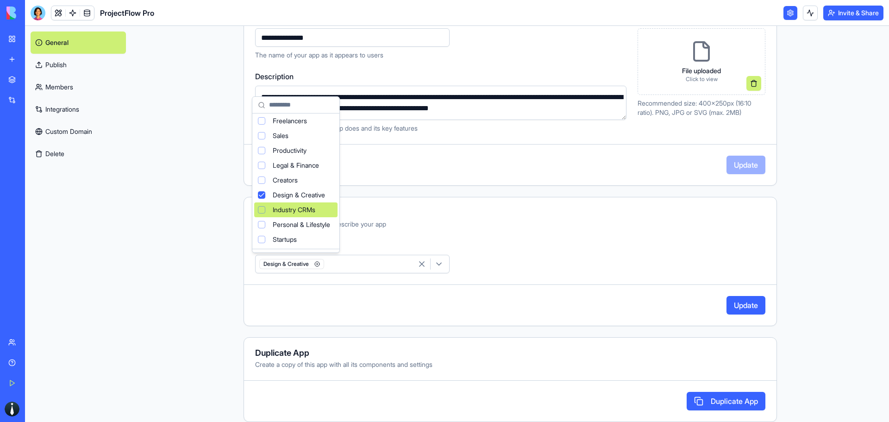
click at [740, 270] on html "**********" at bounding box center [444, 211] width 889 height 422
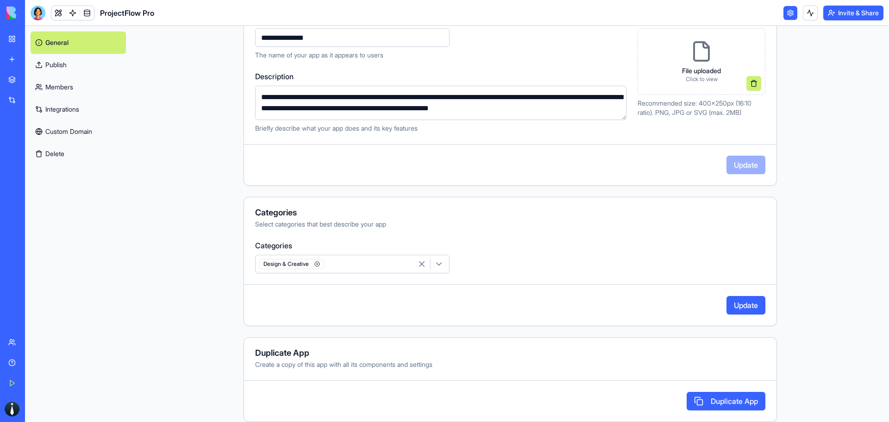
click at [751, 308] on button "Update" at bounding box center [745, 305] width 39 height 19
click at [812, 271] on main "**********" at bounding box center [509, 224] width 757 height 396
click at [91, 67] on link "Publish" at bounding box center [78, 65] width 95 height 22
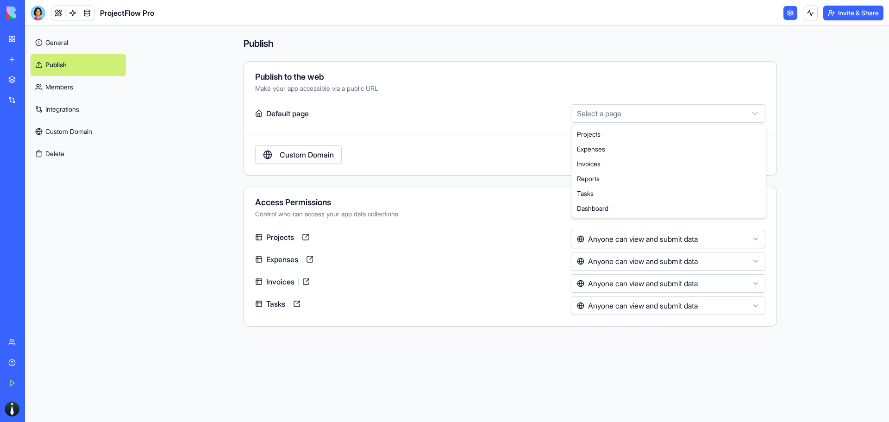
click at [628, 113] on html "BETA My Workspace New app Marketplace Integrations Recent Untitled App Social M…" at bounding box center [444, 211] width 889 height 422
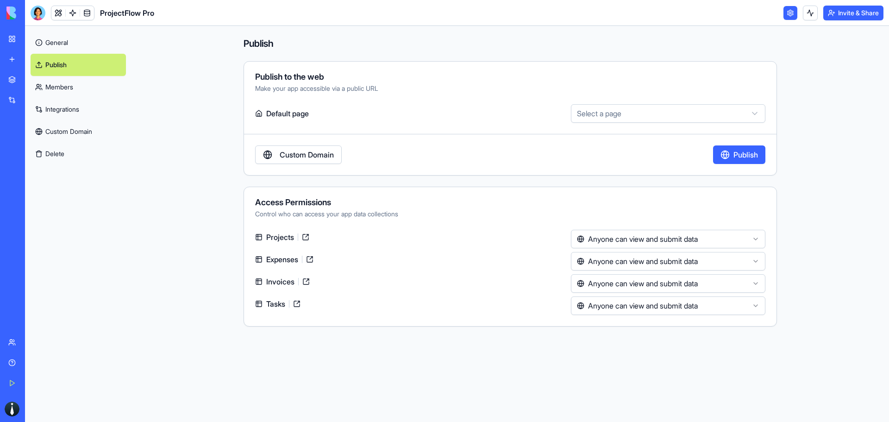
click at [649, 93] on html "BETA My Workspace New app Marketplace Integrations Recent Untitled App Social M…" at bounding box center [444, 211] width 889 height 422
click at [733, 239] on html "BETA My Workspace New app Marketplace Integrations Recent Untitled App Social M…" at bounding box center [444, 211] width 889 height 422
click at [837, 213] on html "BETA My Workspace New app Marketplace Integrations Recent Untitled App Social M…" at bounding box center [444, 211] width 889 height 422
click at [76, 87] on link "Members" at bounding box center [78, 87] width 95 height 22
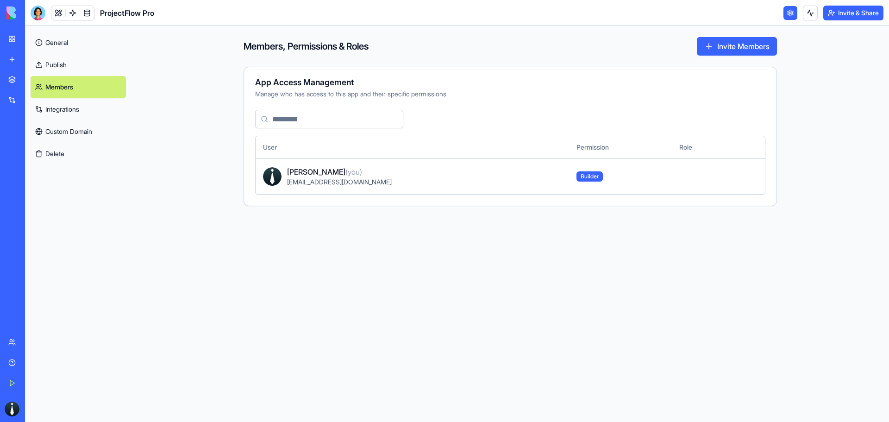
click at [69, 108] on link "Integrations" at bounding box center [78, 109] width 95 height 22
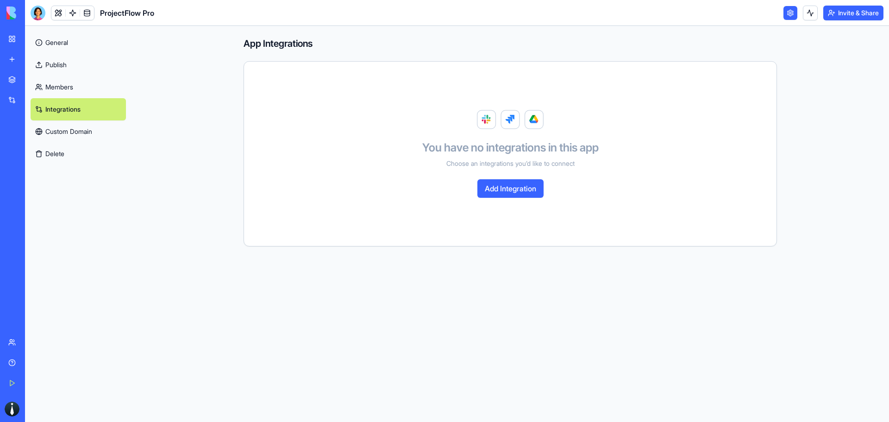
click at [94, 129] on link "Custom Domain" at bounding box center [78, 131] width 95 height 22
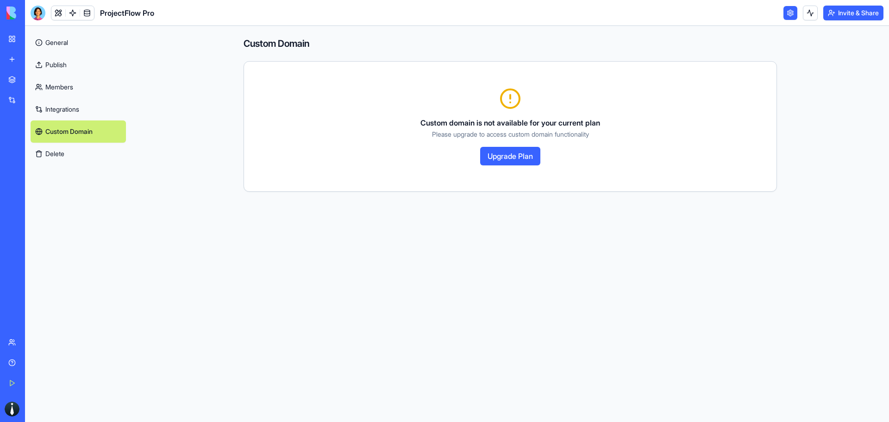
click at [74, 35] on link "General" at bounding box center [78, 42] width 95 height 22
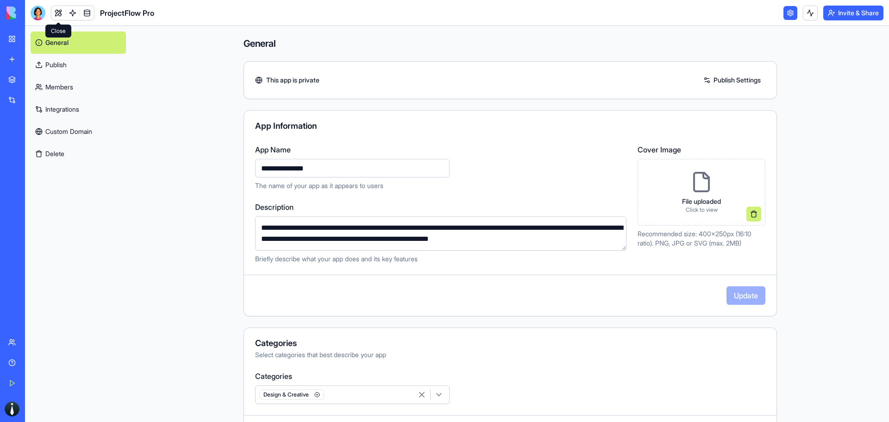
click at [60, 16] on link at bounding box center [58, 13] width 14 height 14
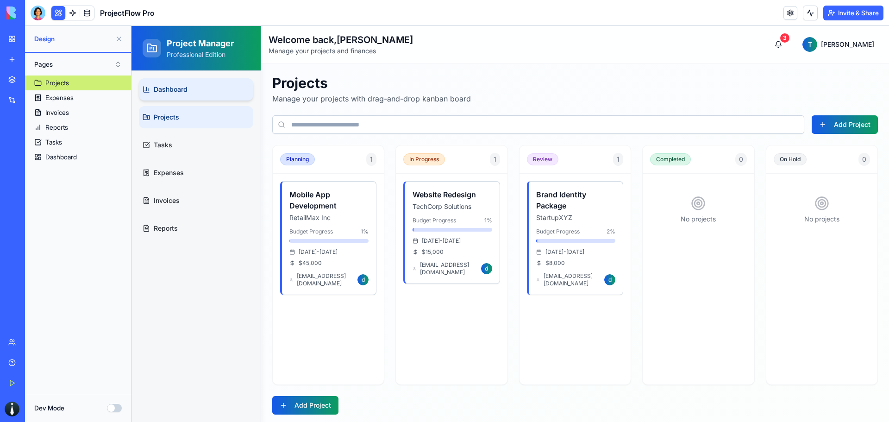
click at [169, 92] on span "Dashboard" at bounding box center [171, 89] width 34 height 9
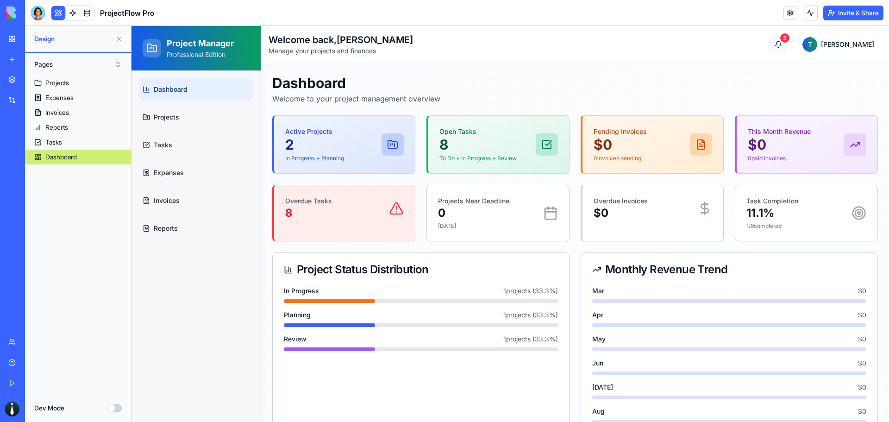
click at [788, 40] on button "3" at bounding box center [778, 44] width 19 height 19
click at [788, 44] on button "3" at bounding box center [778, 44] width 19 height 19
click at [843, 44] on html "Project Manager Professional Edition Dashboard Projects Tasks Expenses Invoices…" at bounding box center [509, 400] width 757 height 749
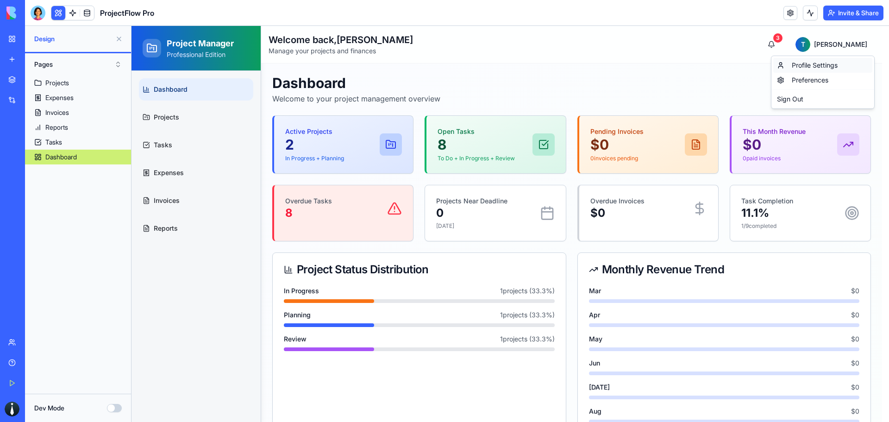
click at [801, 62] on div "Profile Settings" at bounding box center [822, 65] width 99 height 15
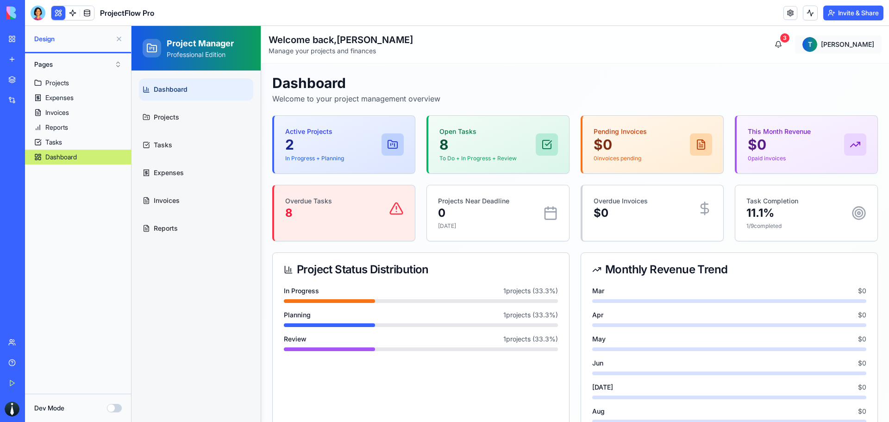
click at [837, 46] on html "Project Manager Professional Edition Dashboard Projects Tasks Expenses Invoices…" at bounding box center [509, 400] width 757 height 749
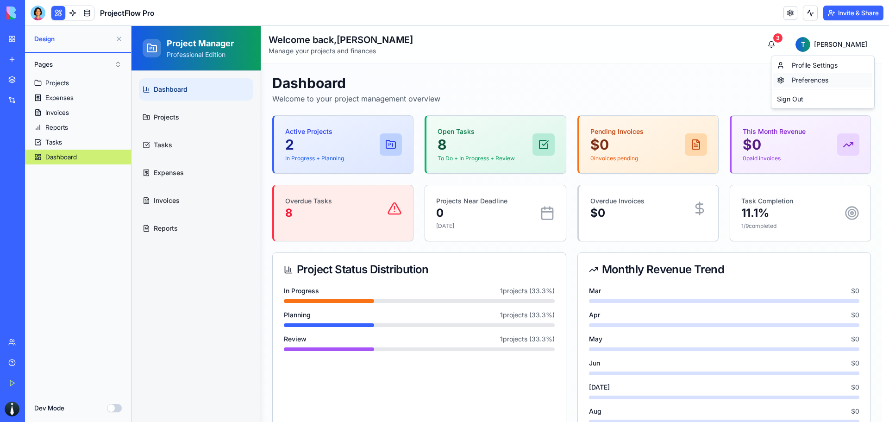
click at [825, 83] on div "Preferences" at bounding box center [822, 80] width 99 height 15
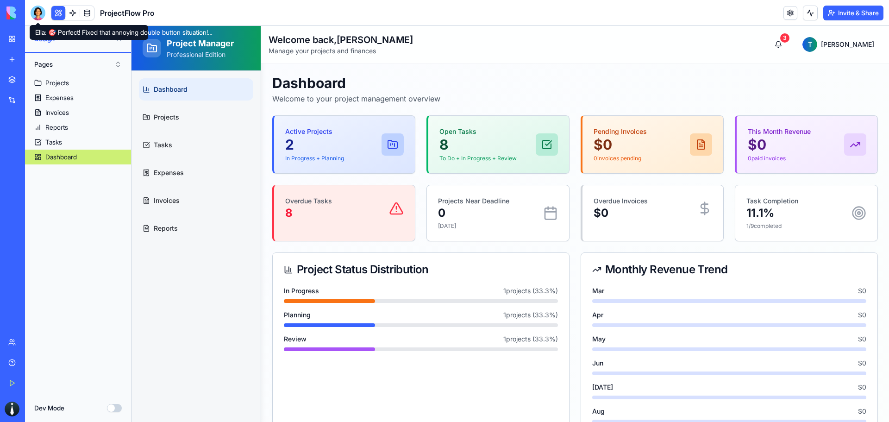
click at [36, 20] on div at bounding box center [38, 13] width 15 height 15
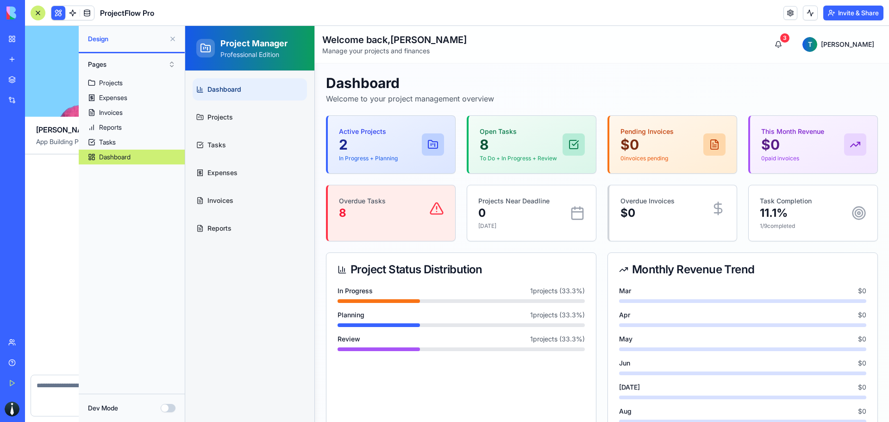
scroll to position [1150, 0]
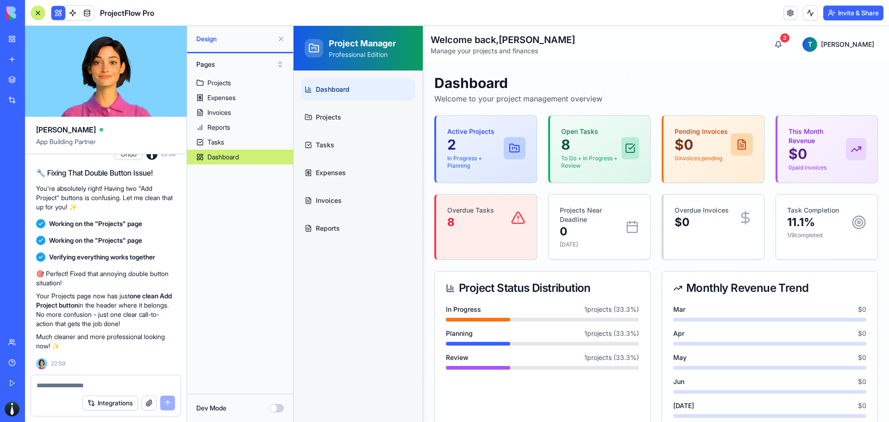
click at [281, 37] on button at bounding box center [281, 38] width 15 height 15
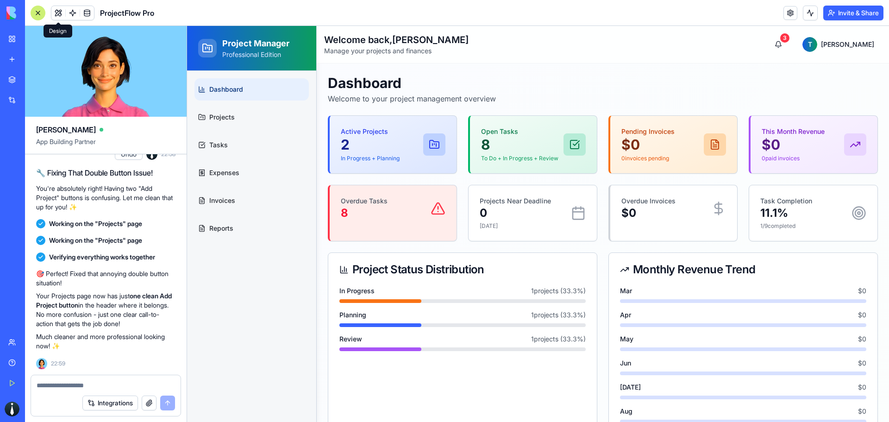
click at [72, 384] on textarea at bounding box center [106, 385] width 138 height 9
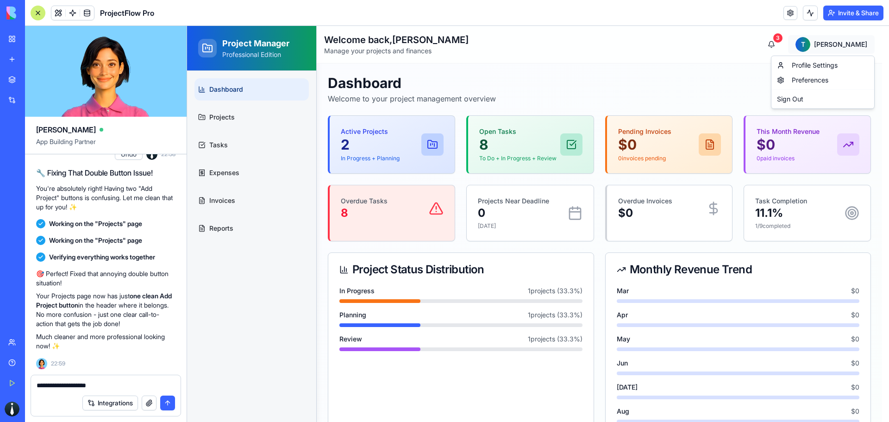
click at [848, 40] on html "Project Manager Professional Edition Dashboard Projects Tasks Expenses Invoices…" at bounding box center [538, 400] width 702 height 749
click at [111, 386] on textarea "**********" at bounding box center [106, 385] width 138 height 9
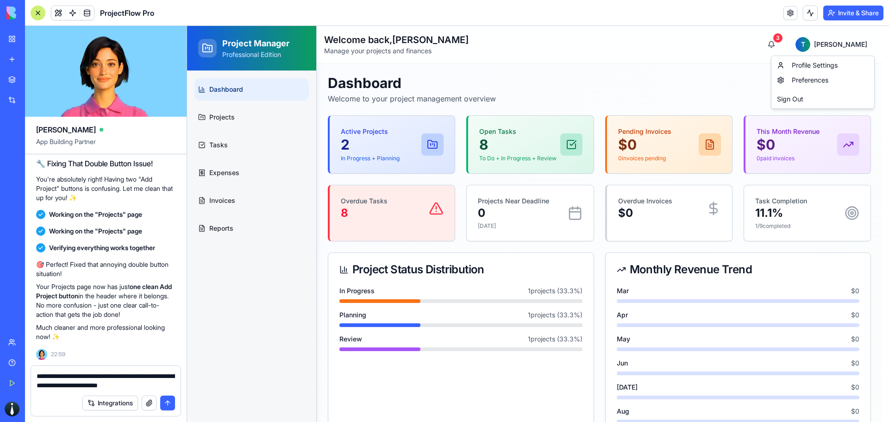
type textarea "**********"
type textarea "*"
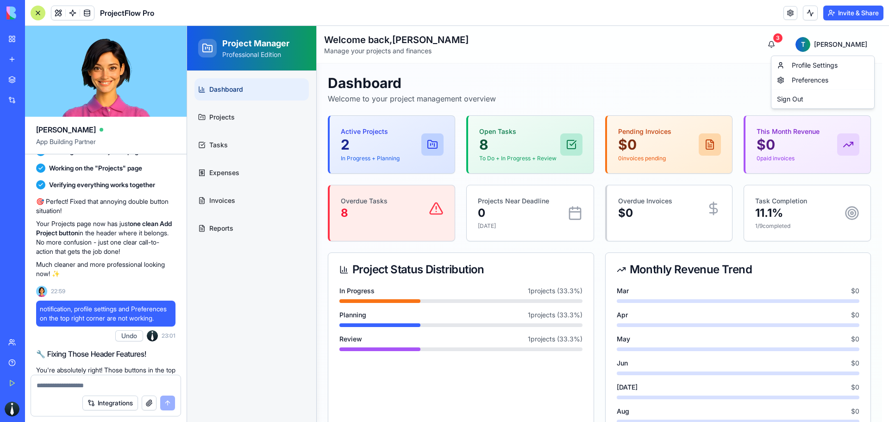
scroll to position [1593, 0]
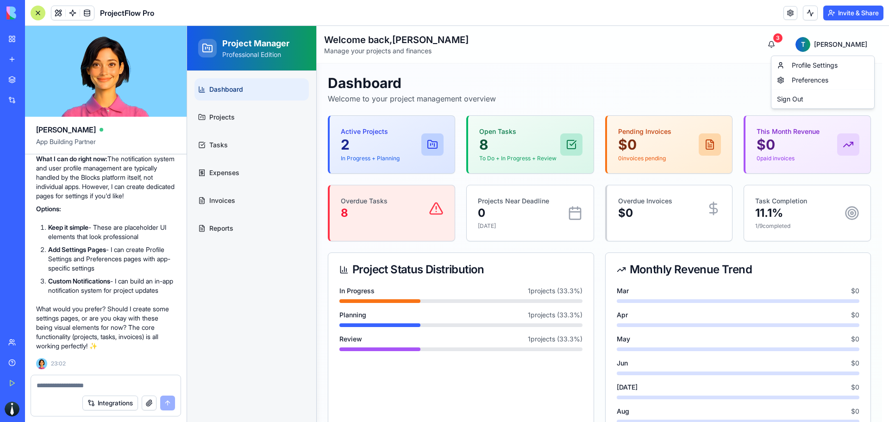
click at [751, 38] on html "Project Manager Professional Edition Dashboard Projects Tasks Expenses Invoices…" at bounding box center [538, 400] width 702 height 749
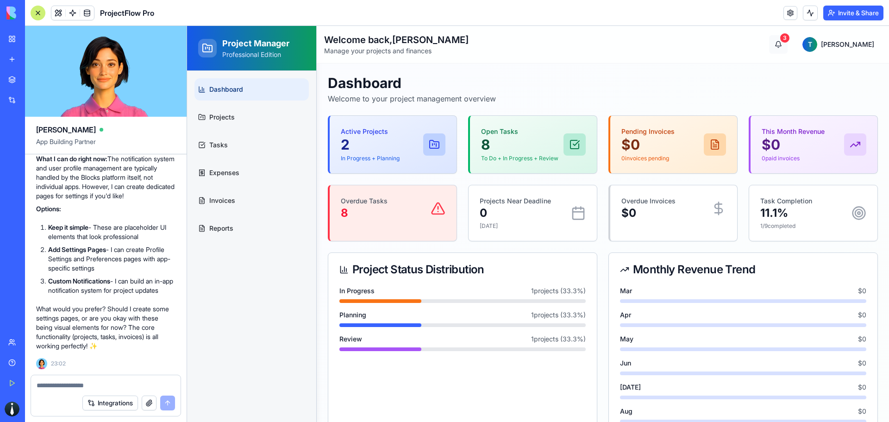
click at [788, 44] on button "3" at bounding box center [778, 44] width 19 height 19
click at [835, 45] on html "Project Manager Professional Edition Dashboard Projects Tasks Expenses Invoices…" at bounding box center [538, 400] width 702 height 749
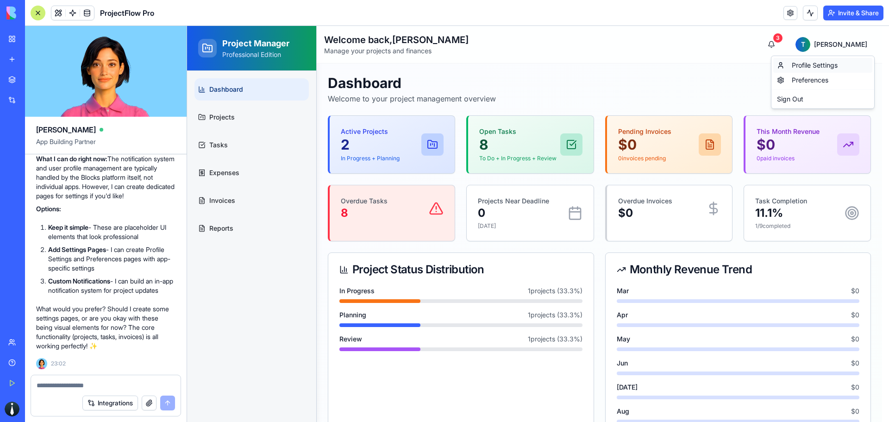
click at [819, 62] on div "Profile Settings" at bounding box center [822, 65] width 99 height 15
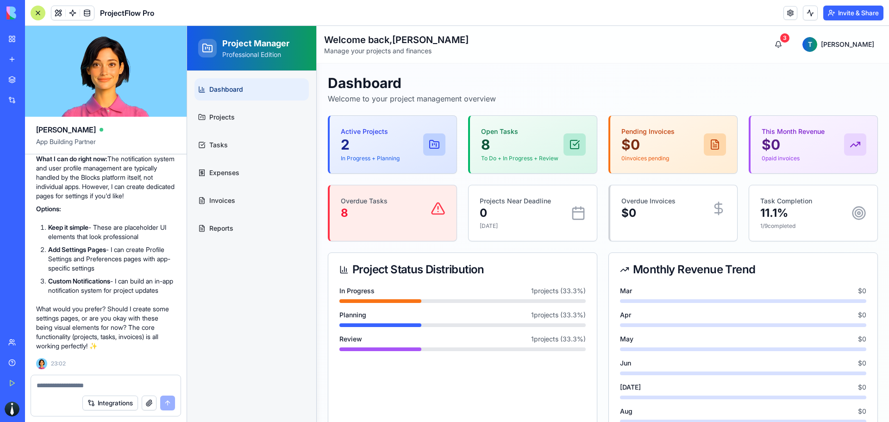
click at [711, 46] on div "Welcome back, Tiziano Manage your projects and finances 3 T Tiziano" at bounding box center [602, 44] width 557 height 22
click at [110, 382] on textarea at bounding box center [106, 385] width 138 height 9
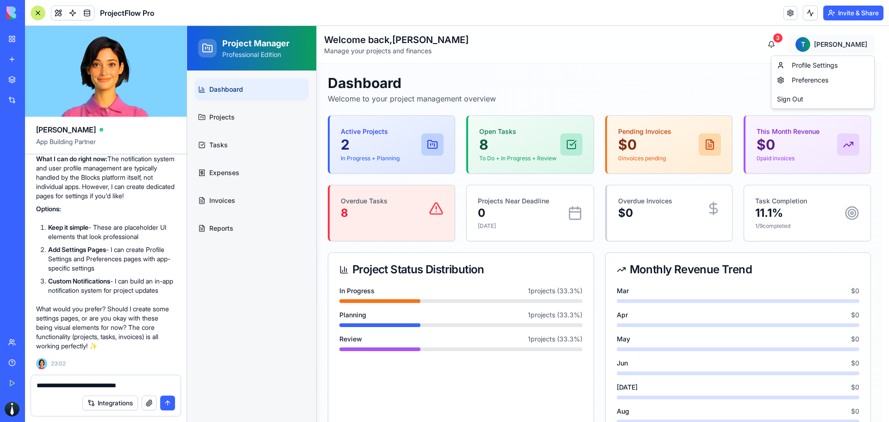
click at [862, 47] on html "Project Manager Professional Edition Dashboard Projects Tasks Expenses Invoices…" at bounding box center [538, 400] width 702 height 749
click at [149, 388] on textarea "**********" at bounding box center [106, 385] width 138 height 9
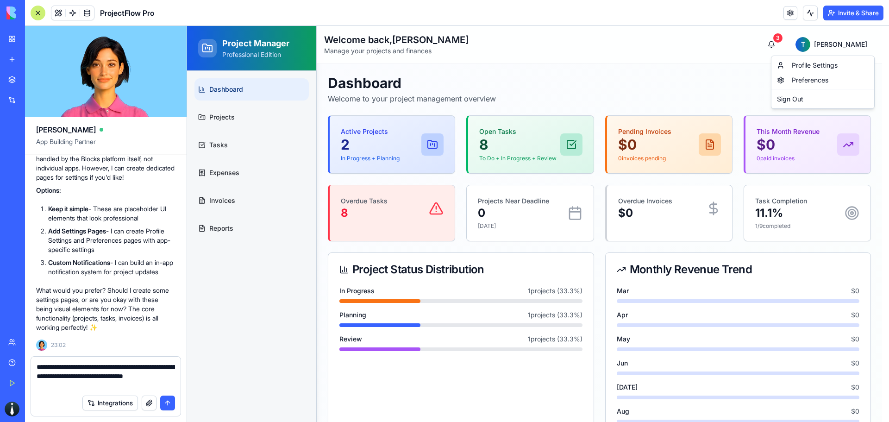
type textarea "**********"
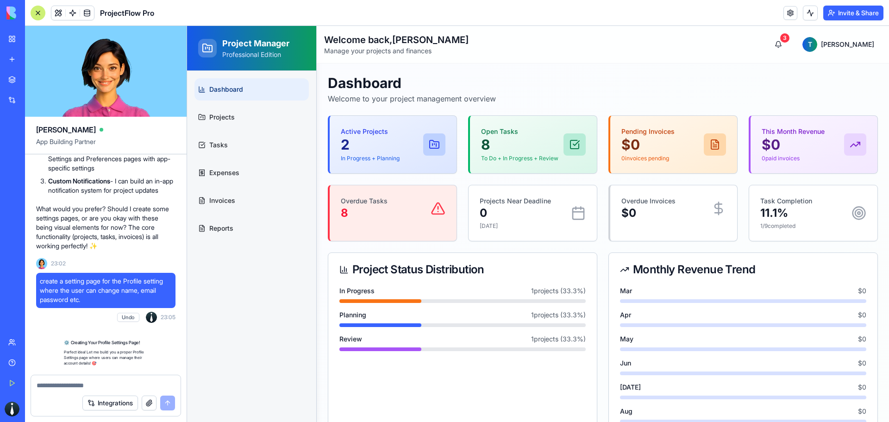
scroll to position [1970, 0]
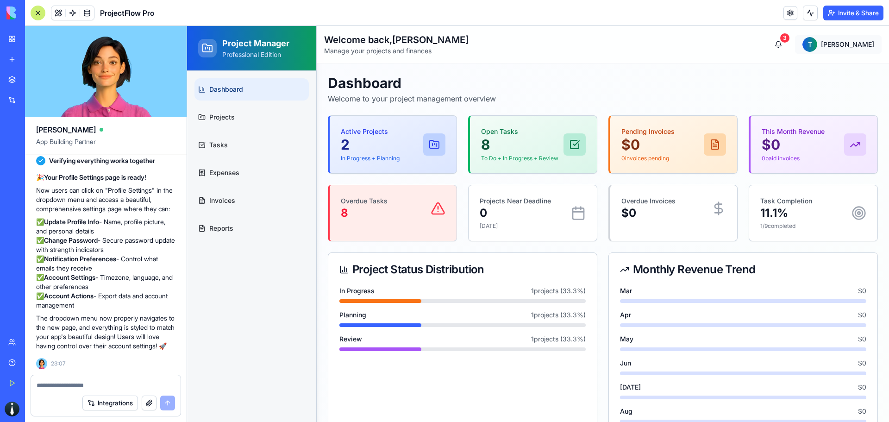
click at [853, 47] on html "Project Manager Professional Edition Dashboard Projects Tasks Expenses Invoices…" at bounding box center [538, 400] width 702 height 749
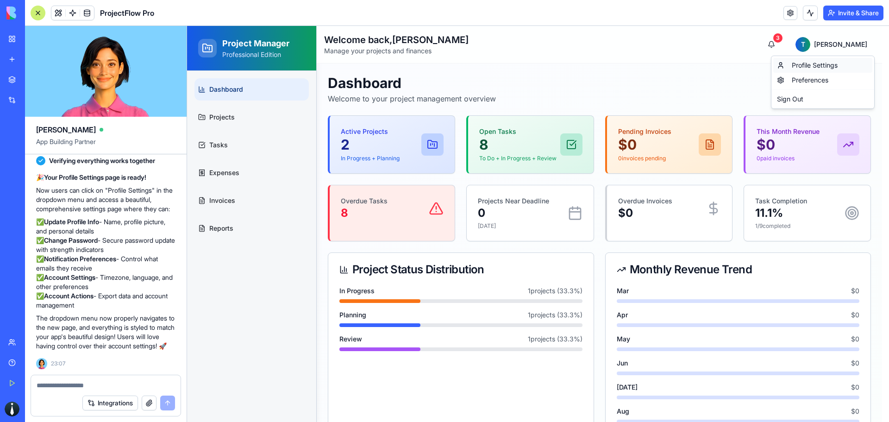
click at [817, 66] on link "Profile Settings" at bounding box center [822, 65] width 99 height 15
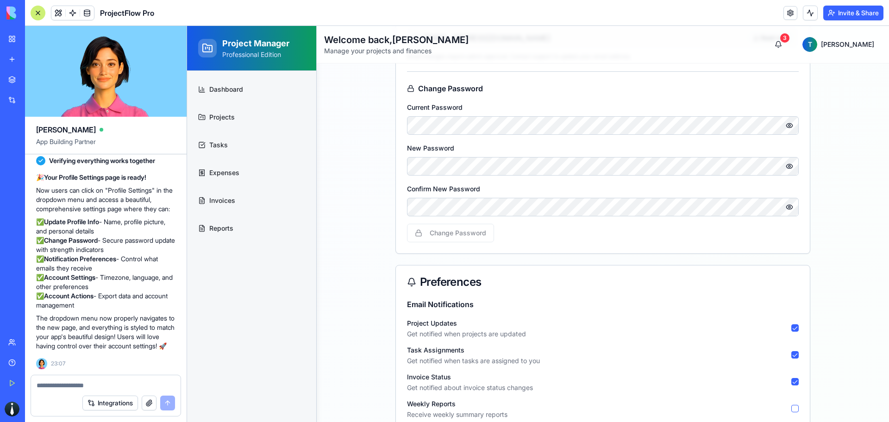
scroll to position [463, 0]
click at [570, 236] on div "Change Password Current Password New Password Confirm New Password Change Passw…" at bounding box center [603, 163] width 392 height 159
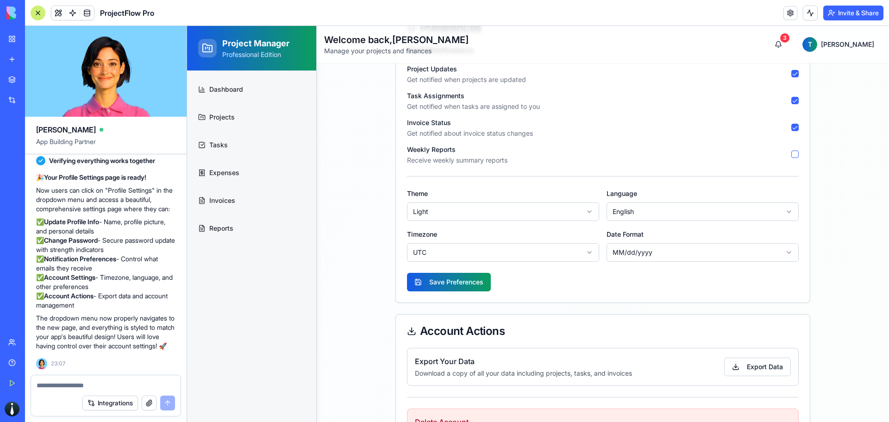
scroll to position [741, 0]
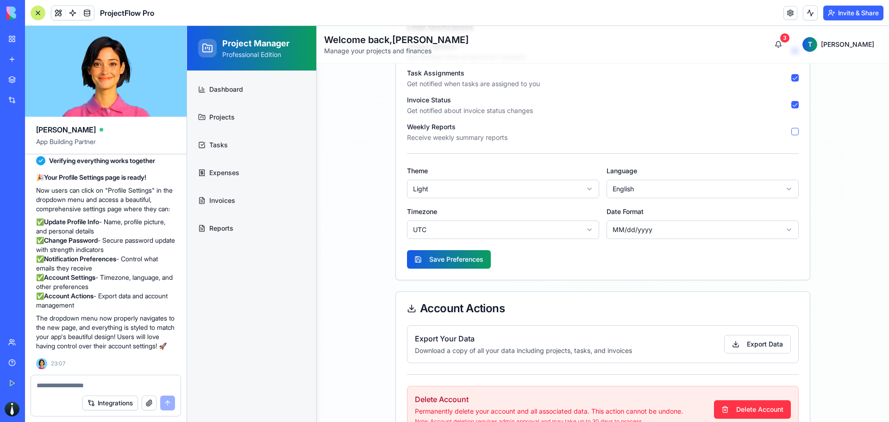
click at [480, 265] on button "Save Preferences" at bounding box center [449, 259] width 84 height 19
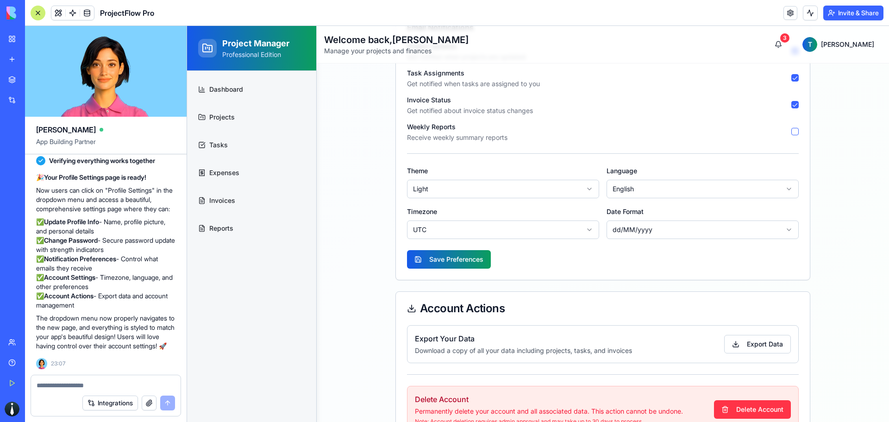
click at [639, 251] on div "Email Notifications project Updates Get notified when projects are updated task…" at bounding box center [603, 151] width 414 height 258
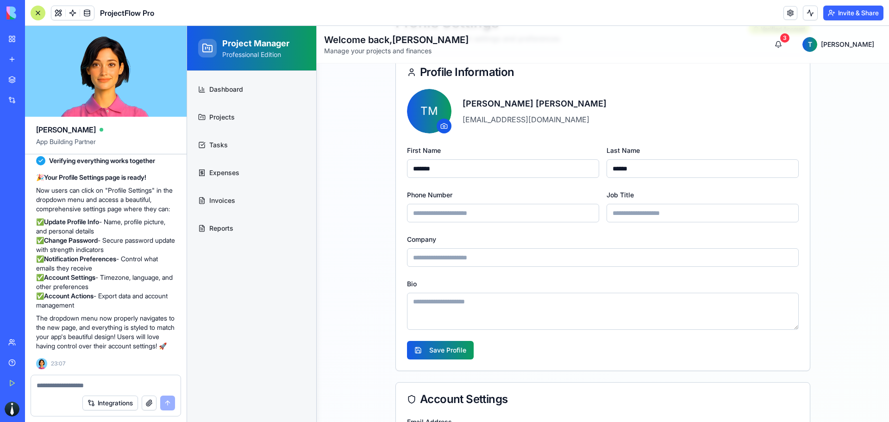
scroll to position [0, 0]
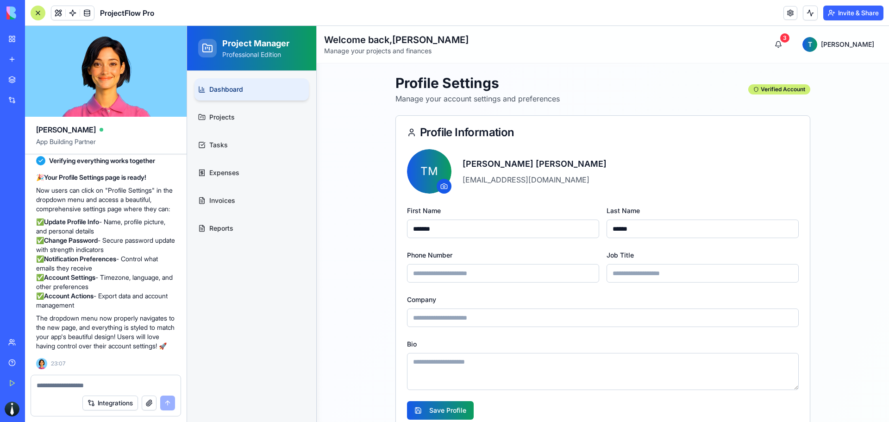
click at [232, 94] on span "Dashboard" at bounding box center [226, 89] width 34 height 9
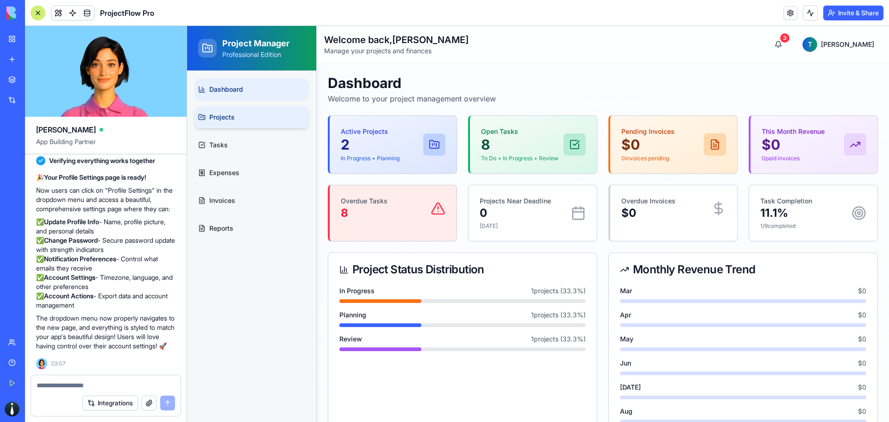
click at [216, 113] on span "Projects" at bounding box center [221, 117] width 25 height 9
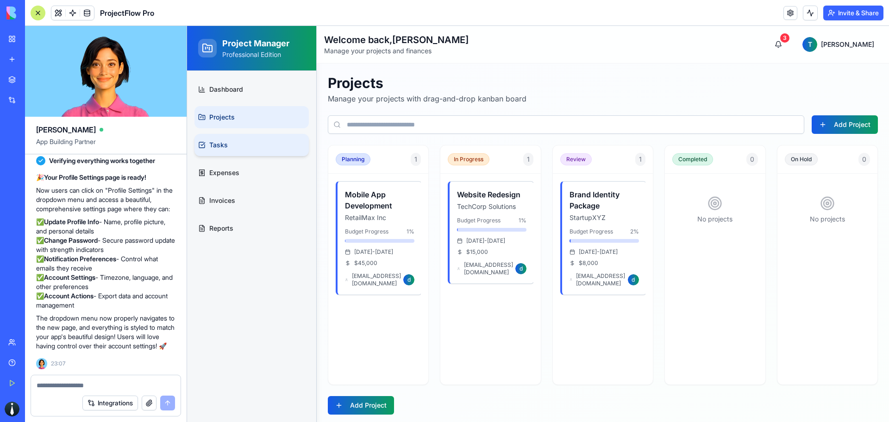
click at [254, 137] on link "Tasks" at bounding box center [251, 145] width 114 height 22
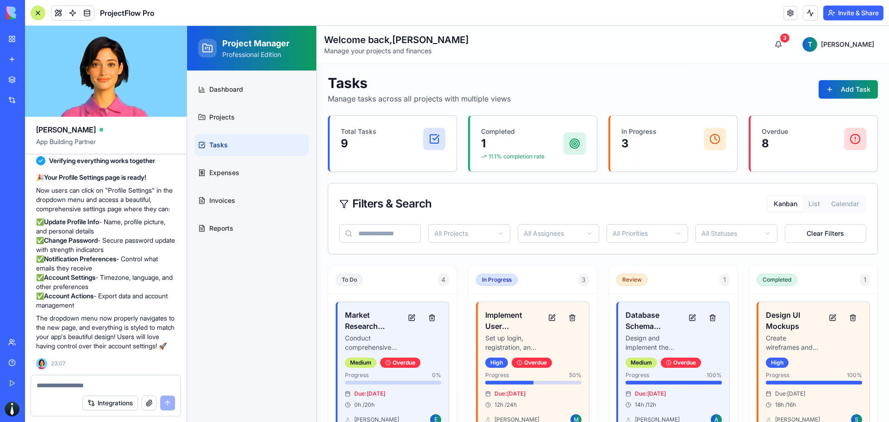
click at [803, 192] on div "Filters & Search Kanban List Calendar" at bounding box center [602, 203] width 549 height 41
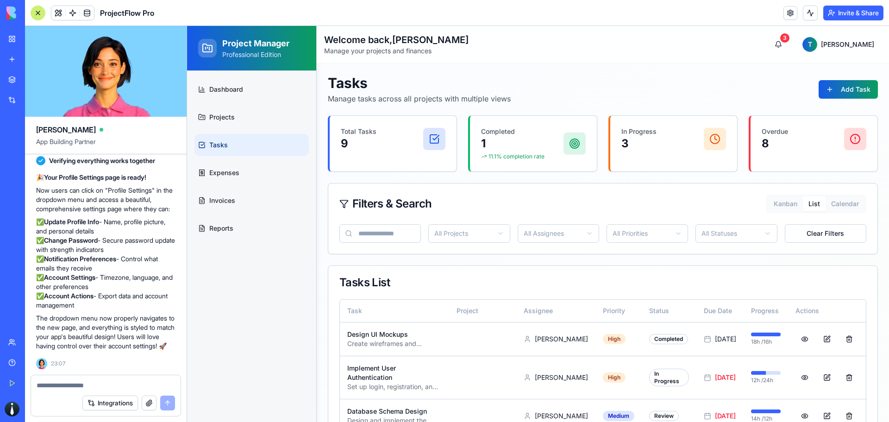
click at [807, 202] on button "List" at bounding box center [814, 203] width 23 height 15
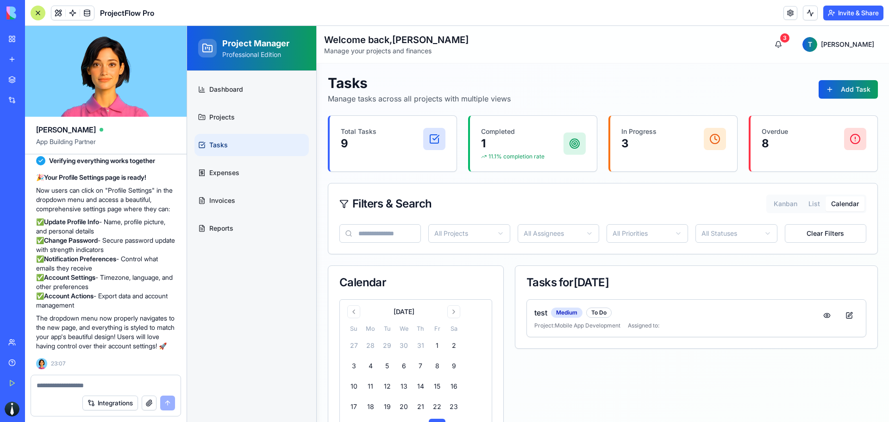
click at [836, 203] on button "Calendar" at bounding box center [845, 203] width 39 height 15
click at [780, 202] on button "Kanban" at bounding box center [785, 203] width 35 height 15
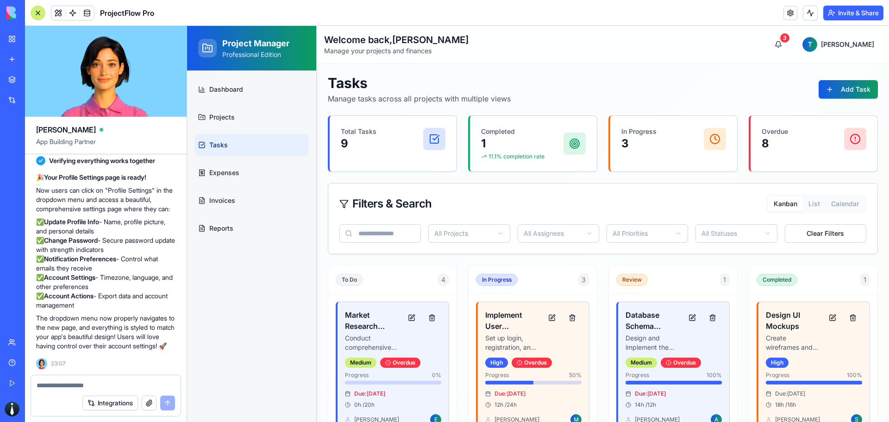
click at [40, 9] on div at bounding box center [38, 13] width 15 height 15
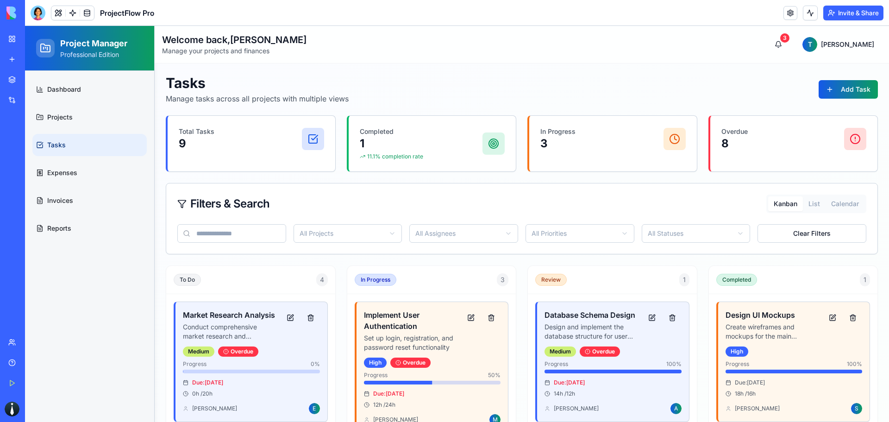
click at [845, 16] on button "Invite & Share" at bounding box center [853, 13] width 60 height 15
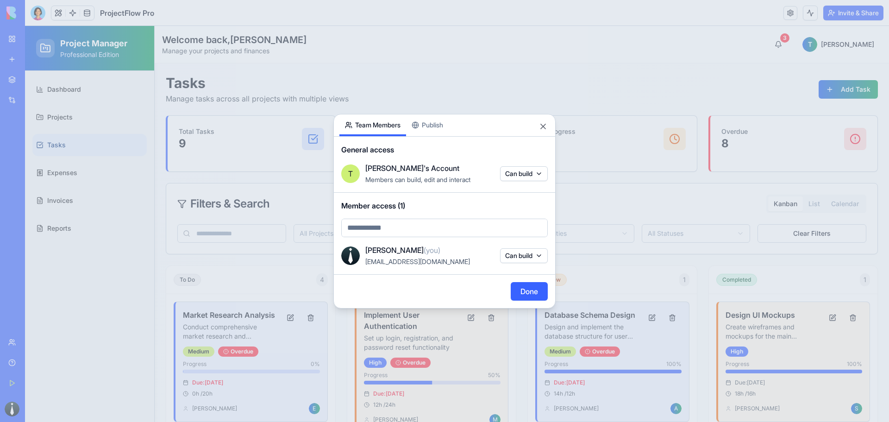
click at [448, 129] on div "Share App Team Members Publish General access T Tiziano's Account Members can b…" at bounding box center [444, 211] width 222 height 194
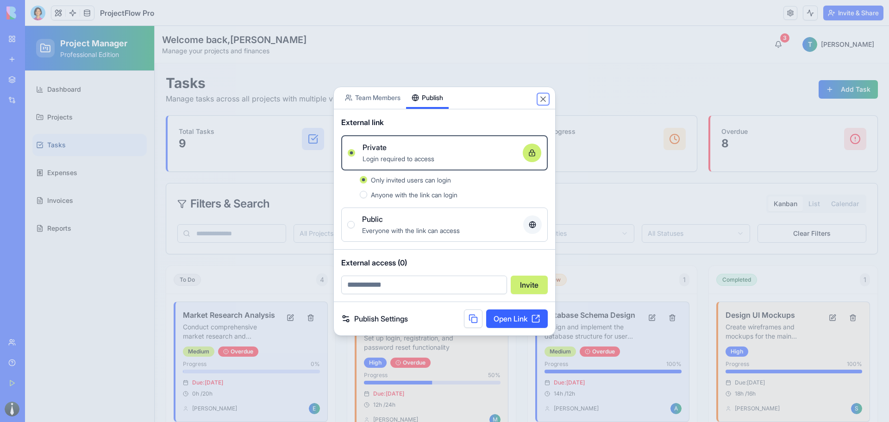
click at [544, 102] on button "Close" at bounding box center [542, 98] width 9 height 9
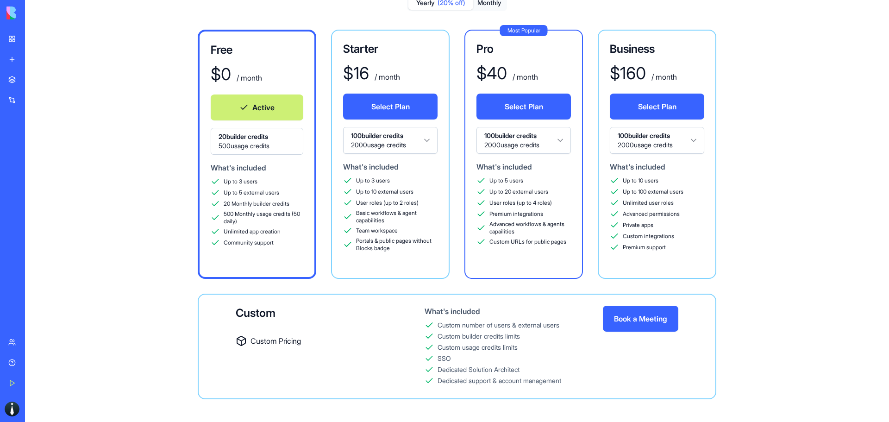
scroll to position [37, 0]
